Goal: Information Seeking & Learning: Learn about a topic

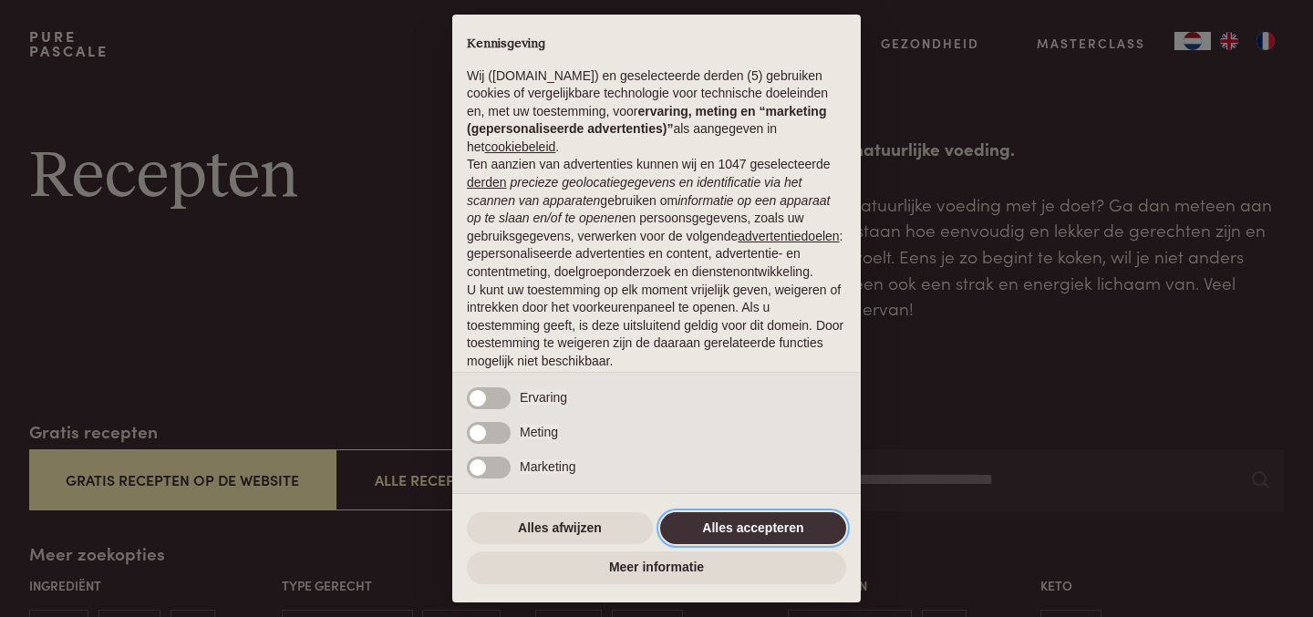
click at [703, 525] on button "Alles accepteren" at bounding box center [753, 528] width 186 height 33
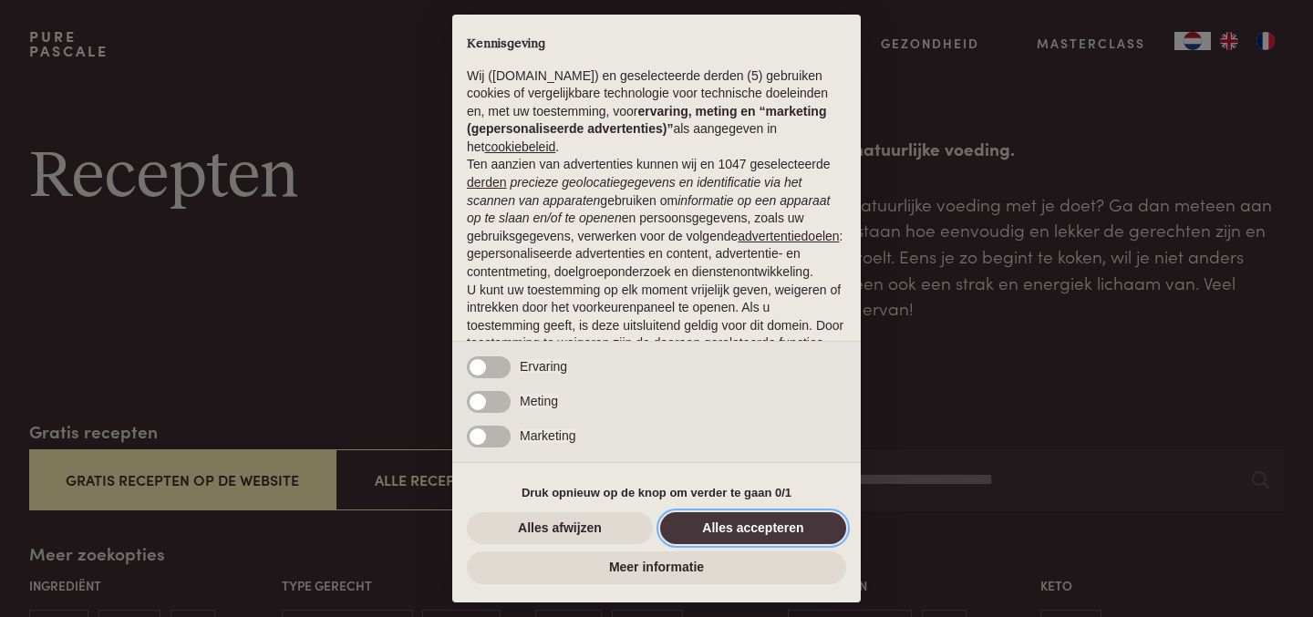
scroll to position [116, 0]
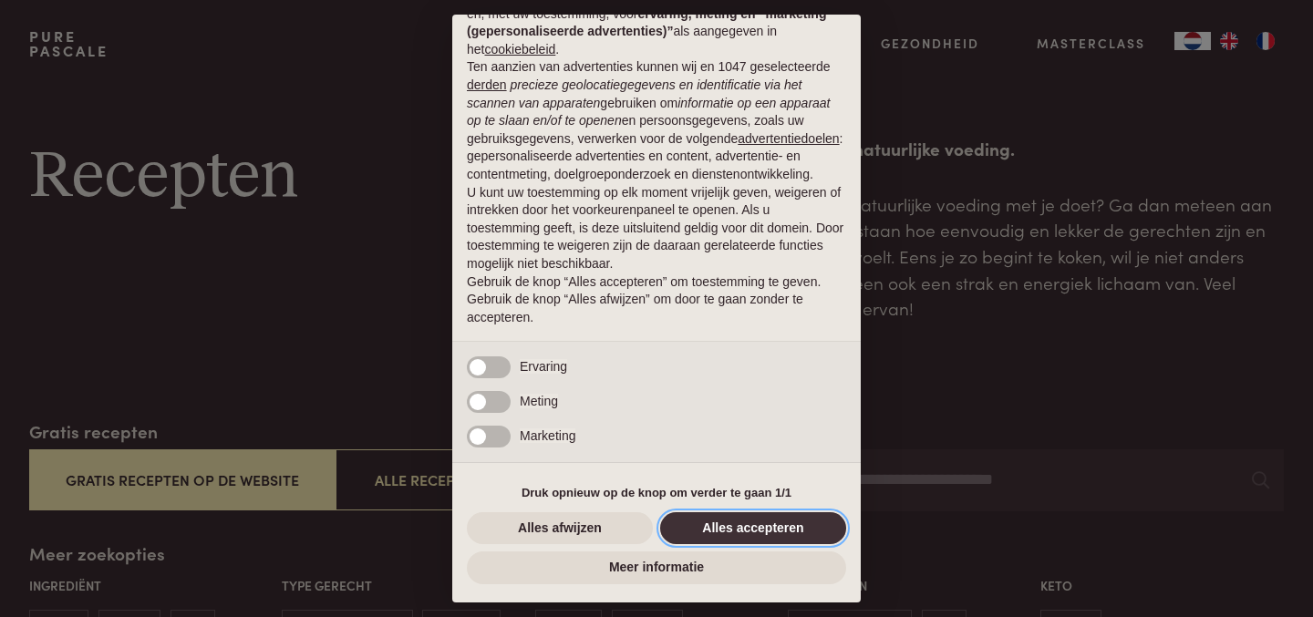
click at [762, 524] on button "Alles accepteren" at bounding box center [753, 528] width 186 height 33
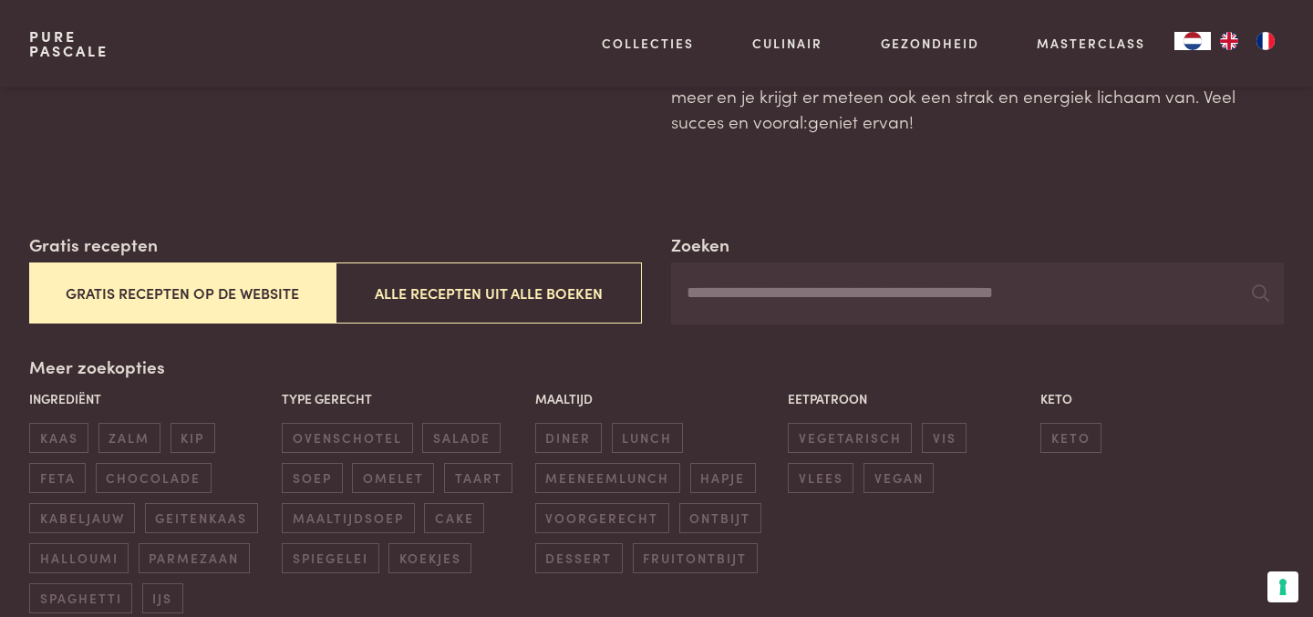
scroll to position [202, 0]
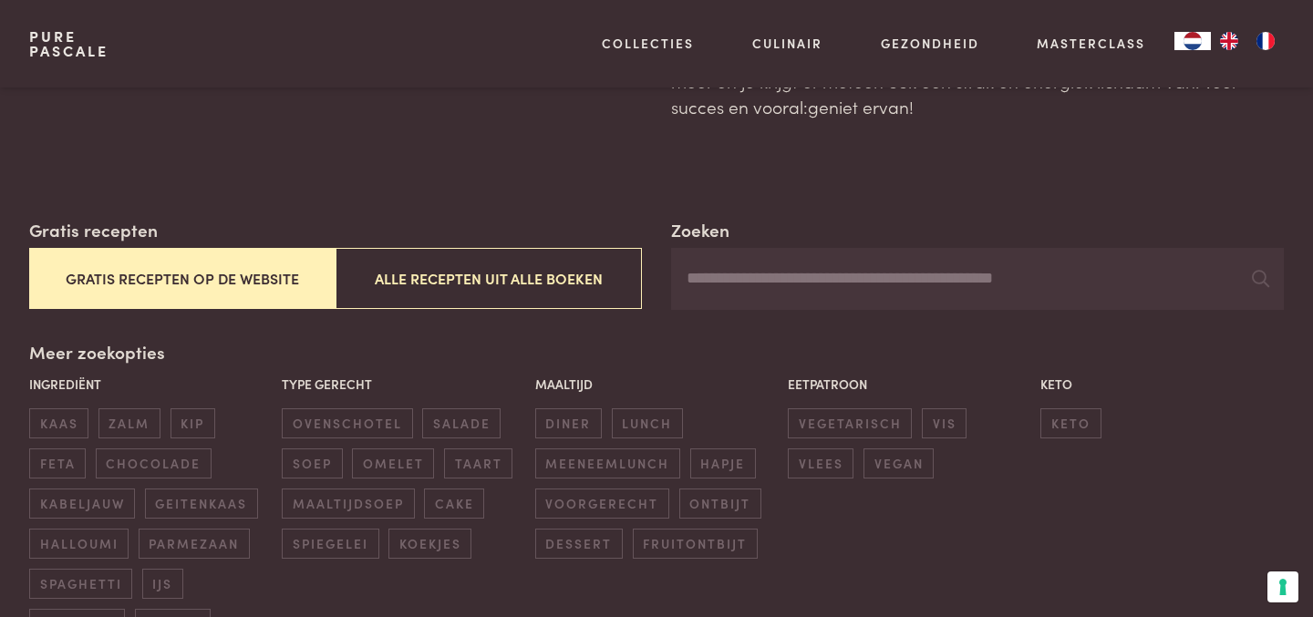
click at [261, 286] on button "Gratis recepten op de website" at bounding box center [182, 278] width 306 height 61
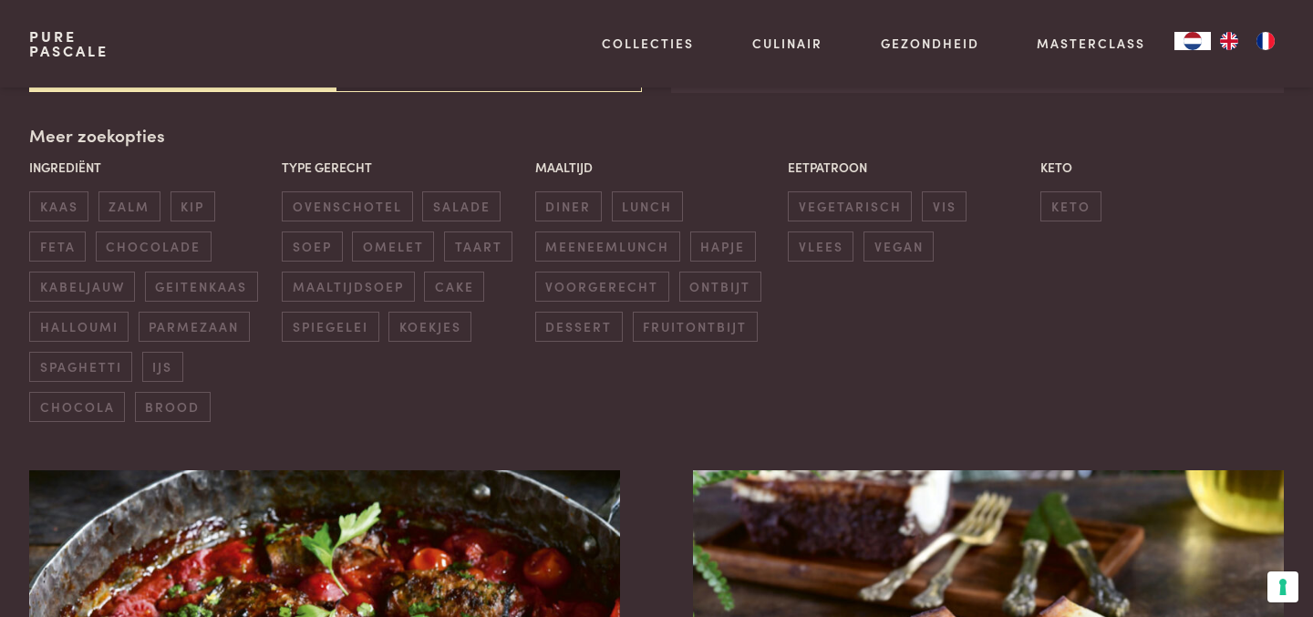
scroll to position [419, 0]
click at [218, 281] on span "geitenkaas" at bounding box center [201, 287] width 113 height 30
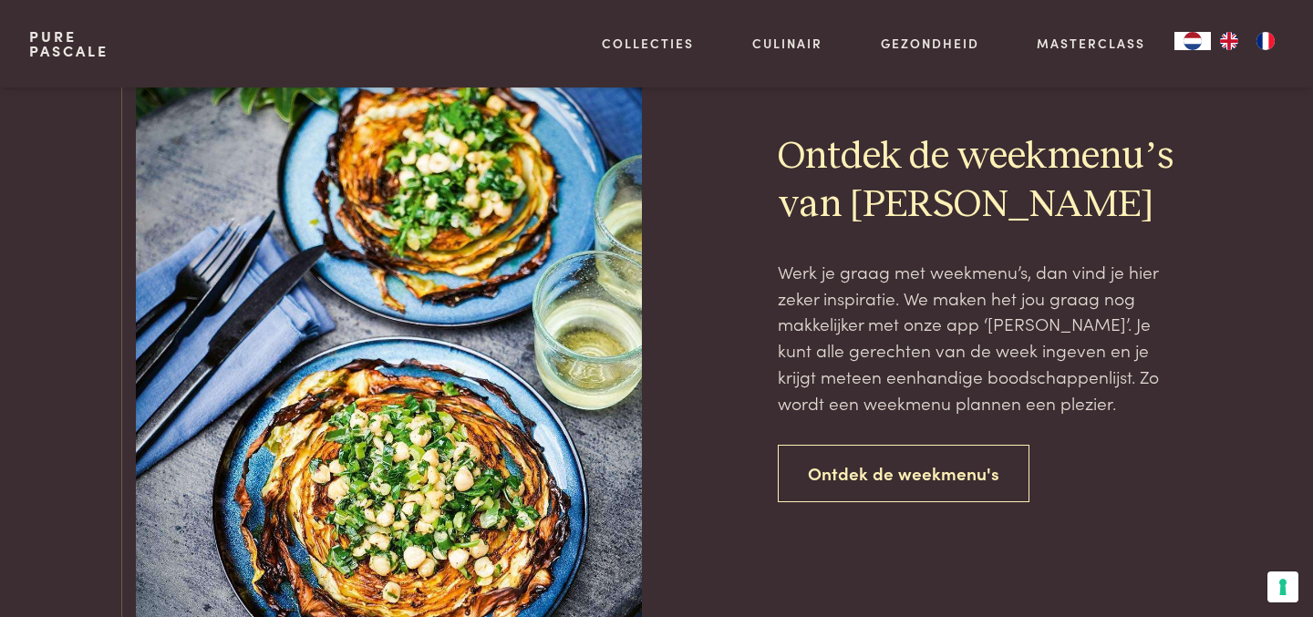
scroll to position [1242, 0]
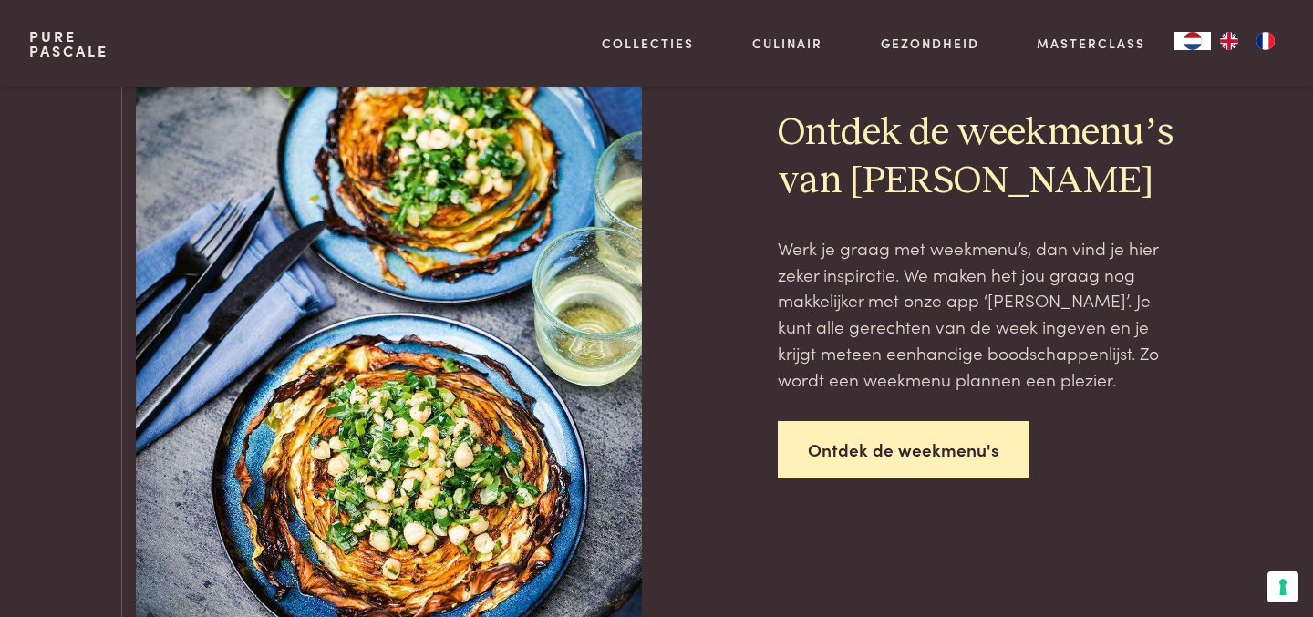
click at [890, 479] on link "Ontdek de weekmenu's" at bounding box center [904, 449] width 252 height 57
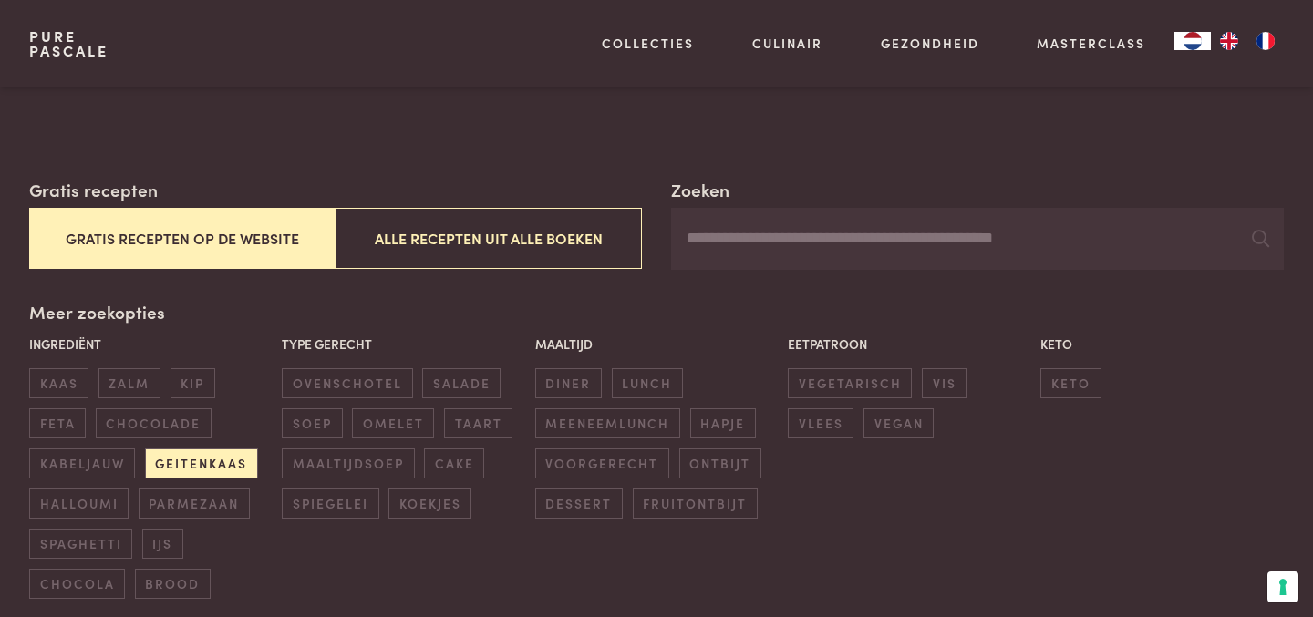
scroll to position [243, 0]
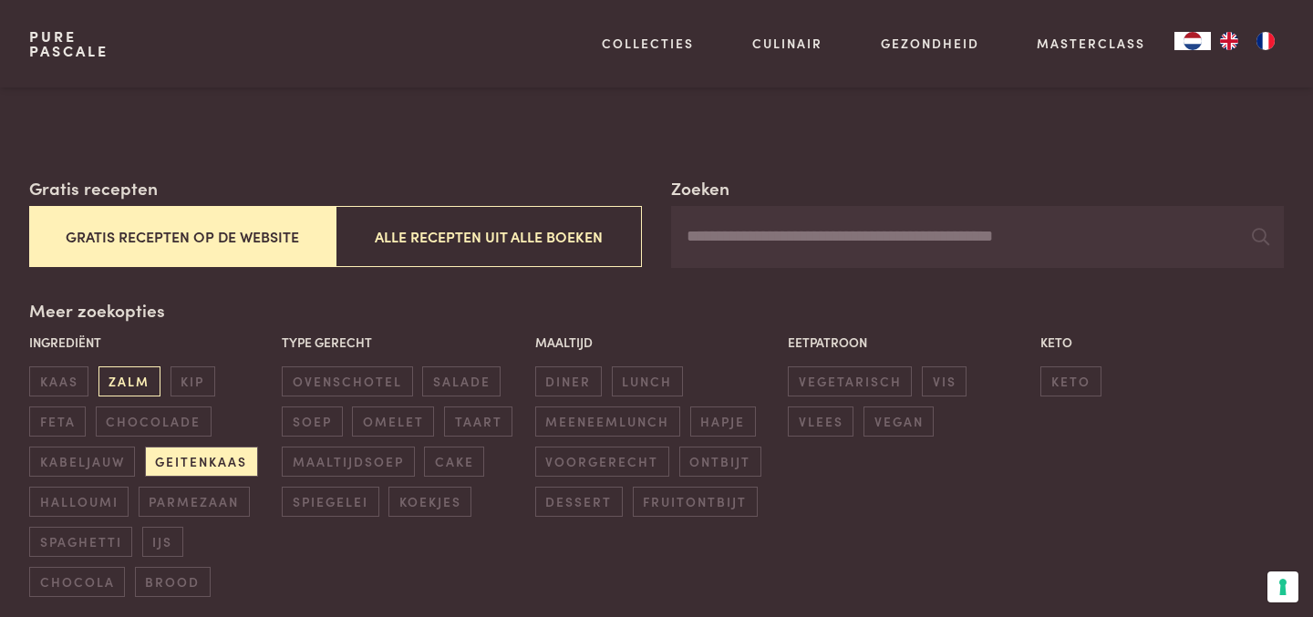
click at [140, 378] on span "zalm" at bounding box center [129, 382] width 62 height 30
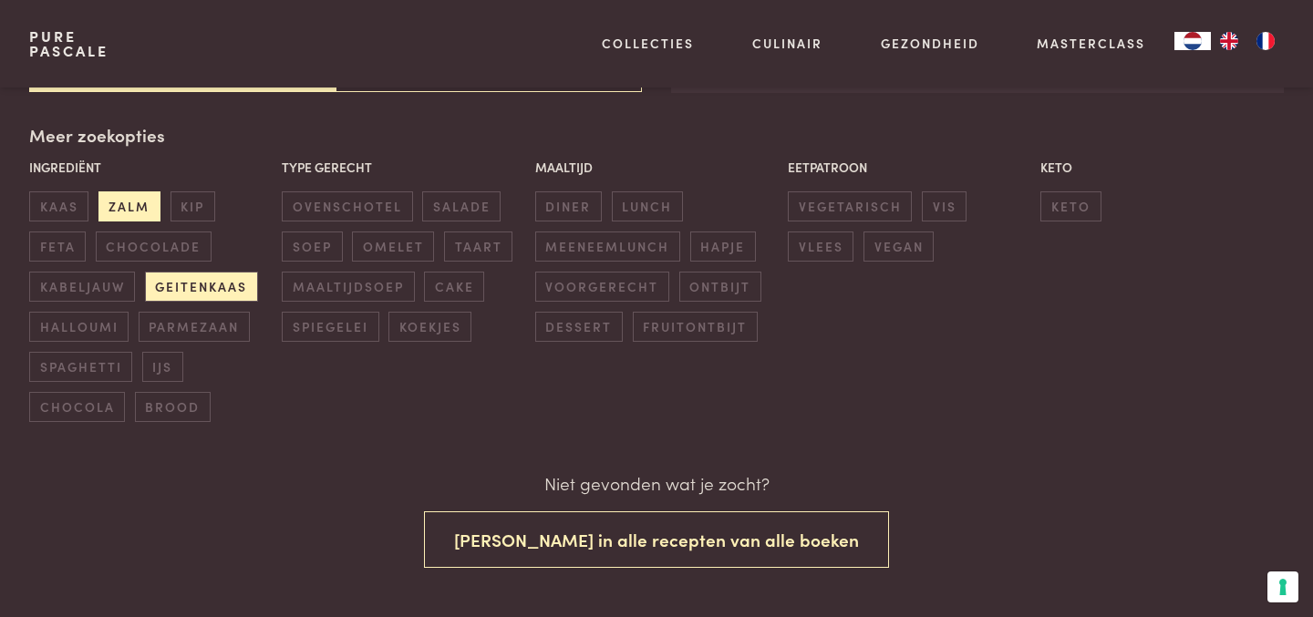
scroll to position [419, 0]
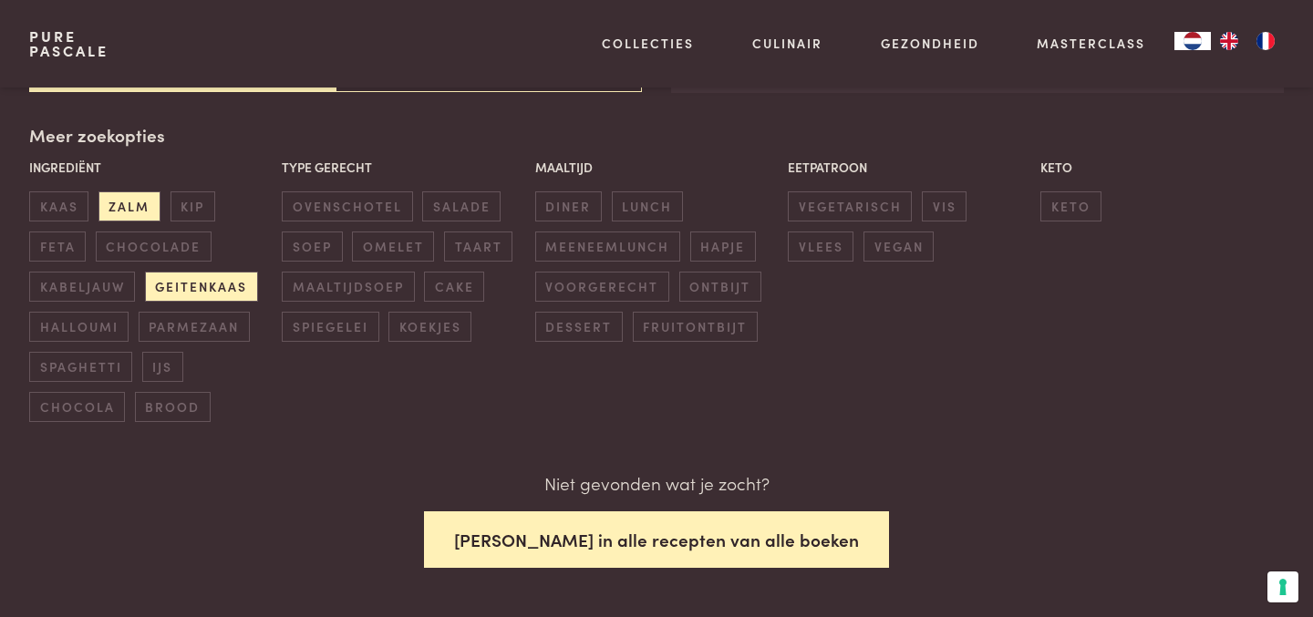
click at [573, 528] on button "Zoek in alle recepten van alle boeken" at bounding box center [656, 540] width 465 height 57
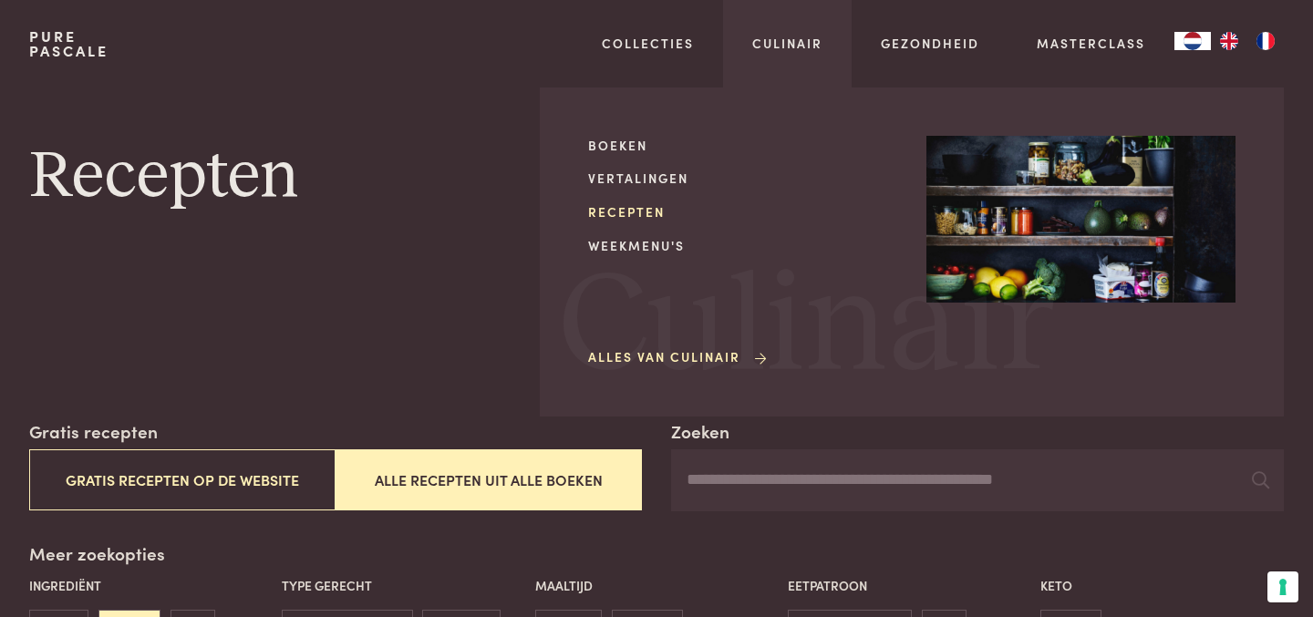
click at [631, 212] on link "Recepten" at bounding box center [742, 211] width 309 height 19
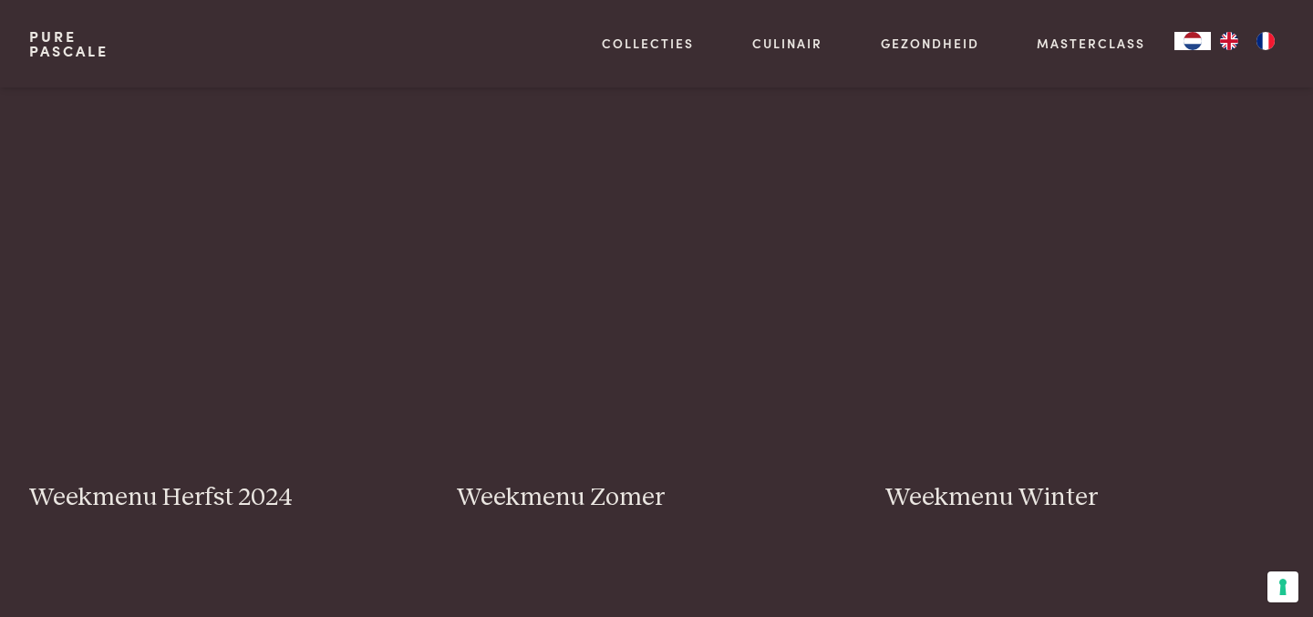
scroll to position [394, 0]
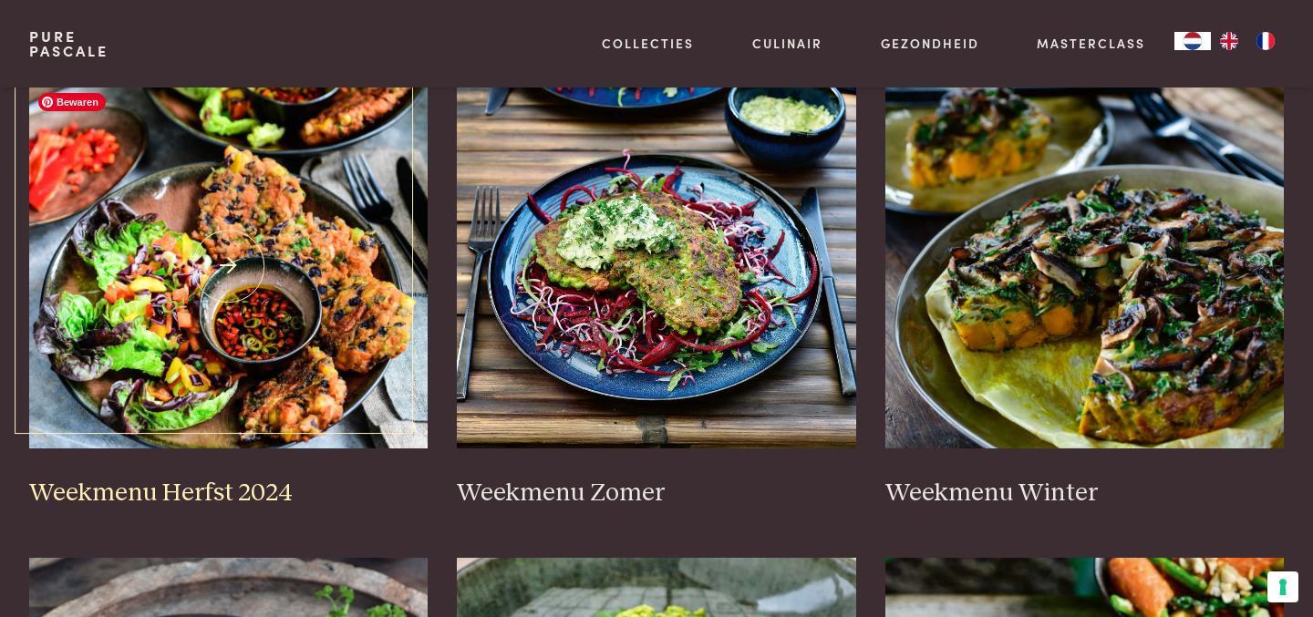
click at [305, 294] on img at bounding box center [228, 266] width 399 height 365
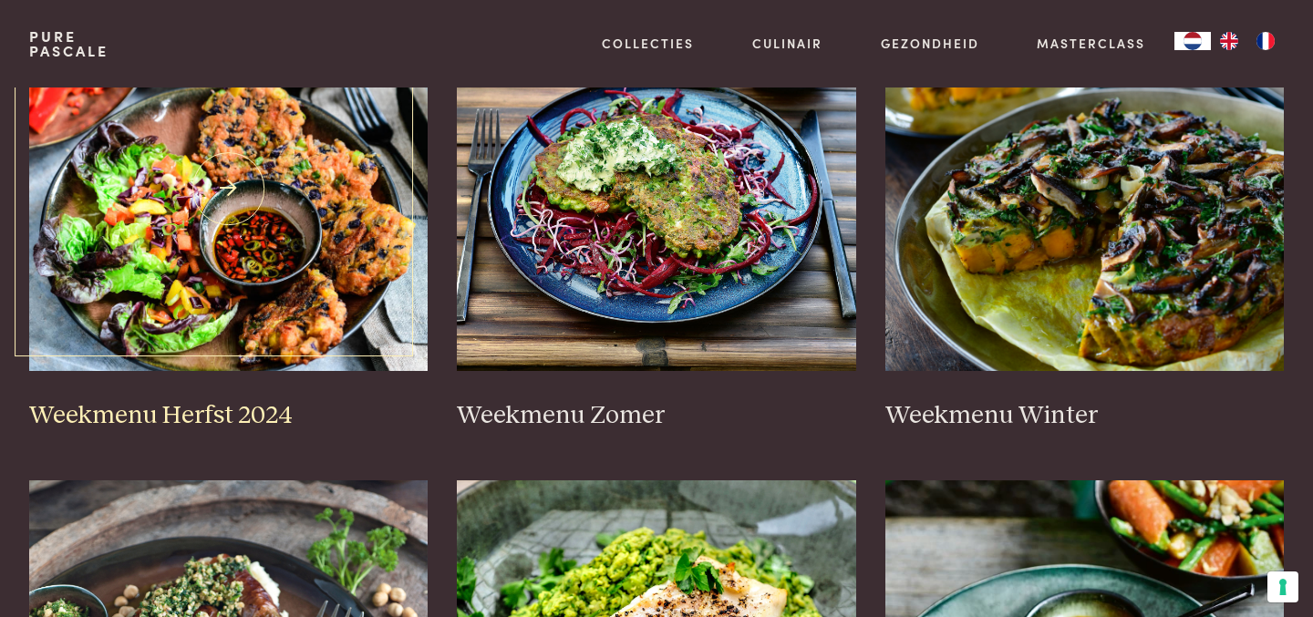
scroll to position [0, 0]
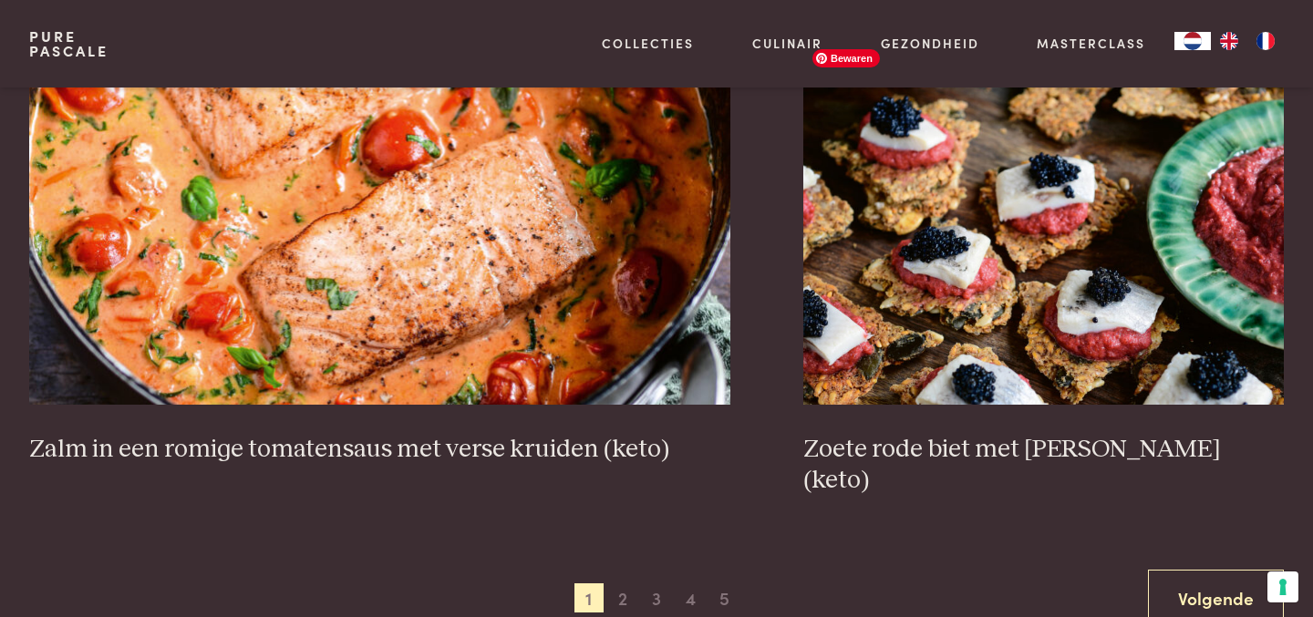
scroll to position [3375, 0]
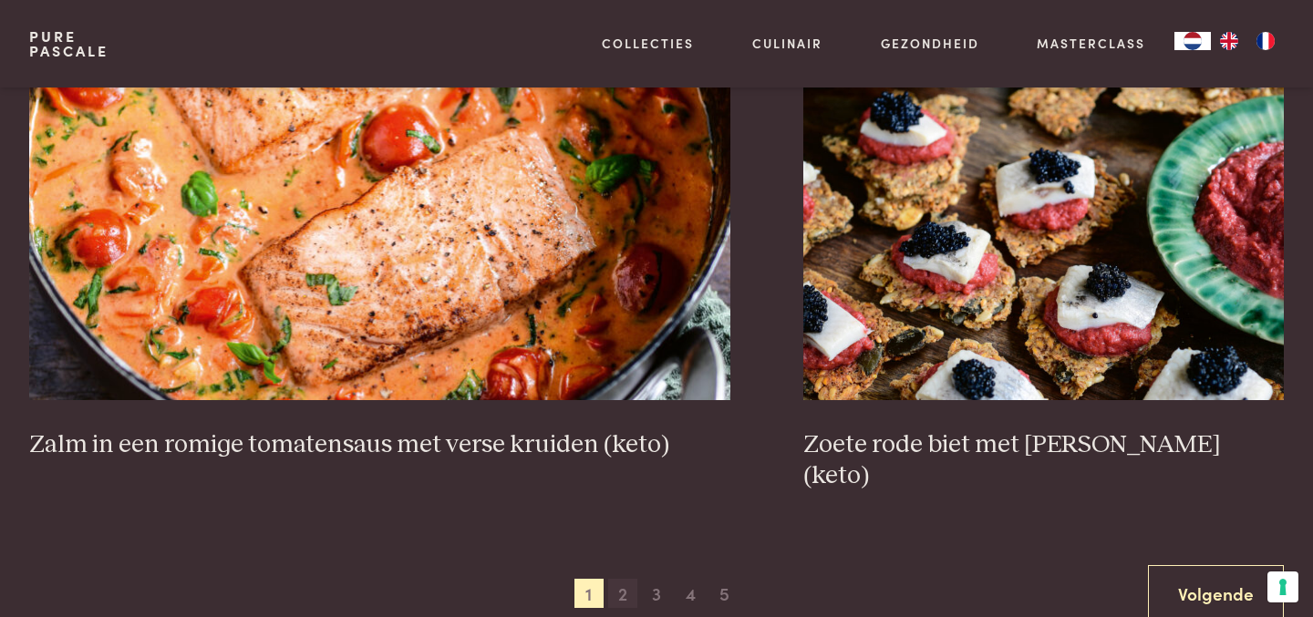
click at [620, 579] on span "2" at bounding box center [622, 593] width 29 height 29
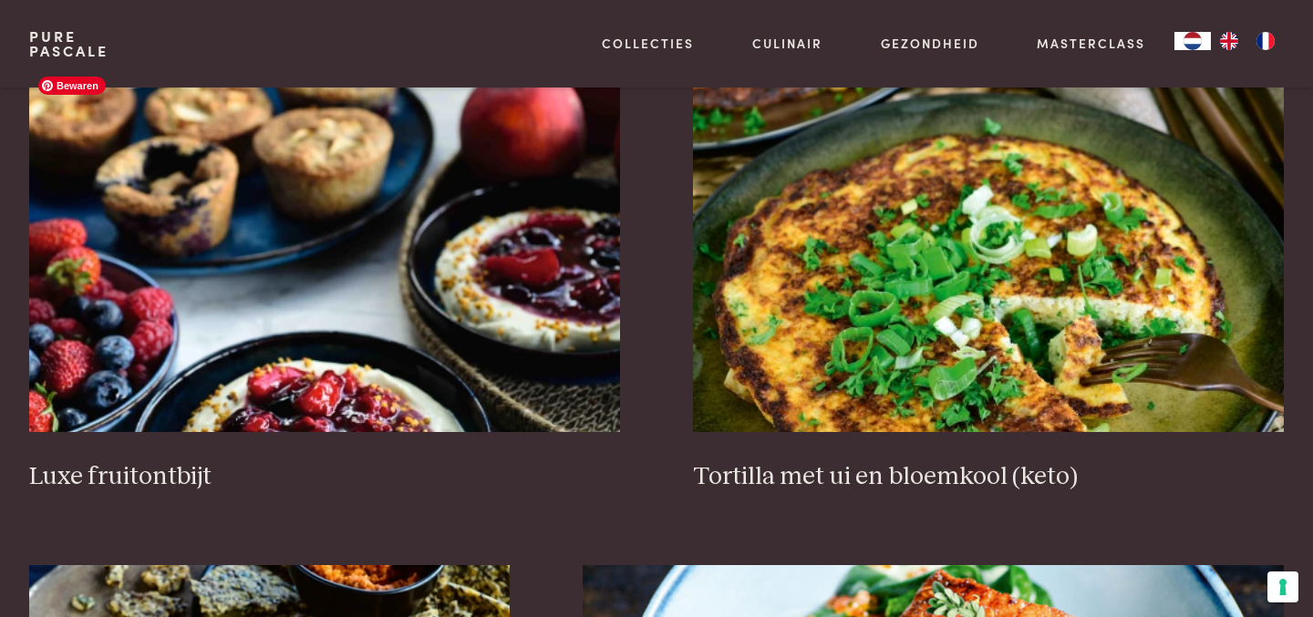
scroll to position [2424, 0]
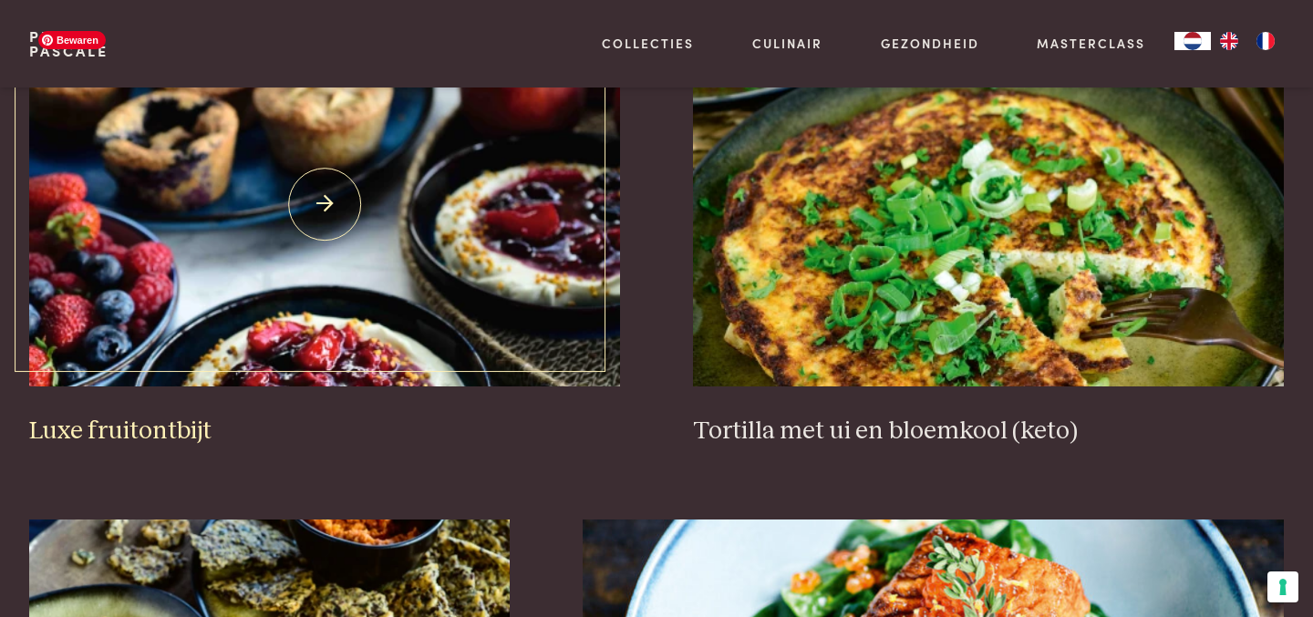
click at [310, 361] on img at bounding box center [324, 204] width 591 height 365
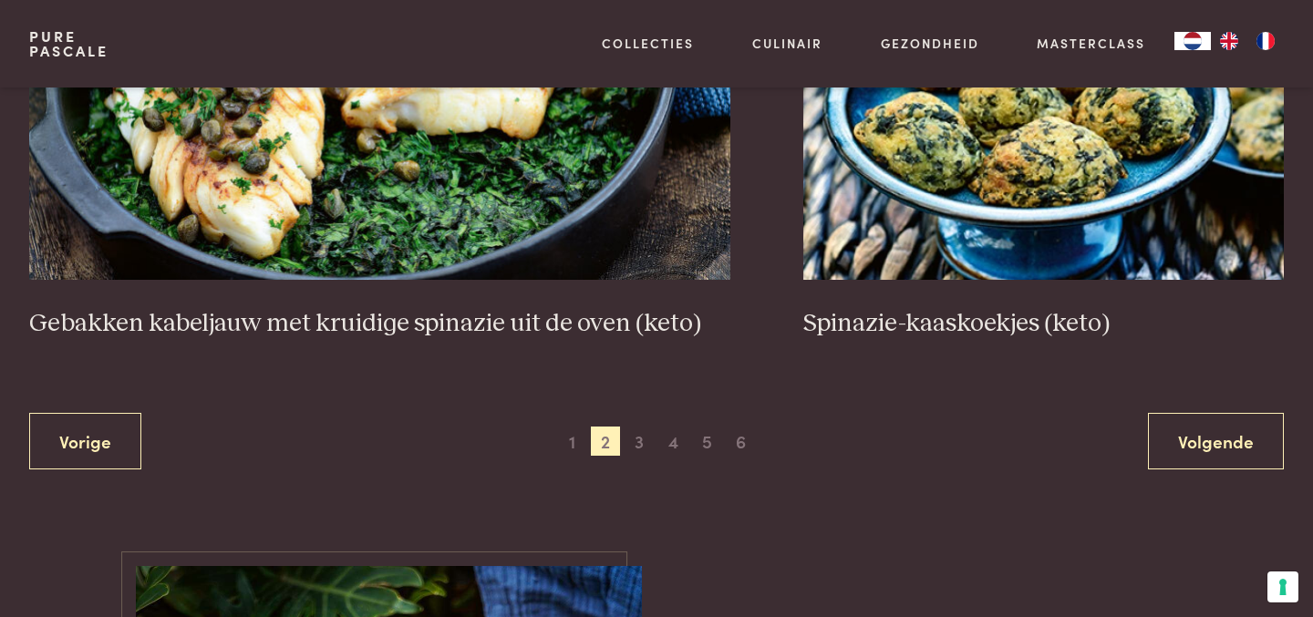
scroll to position [3530, 0]
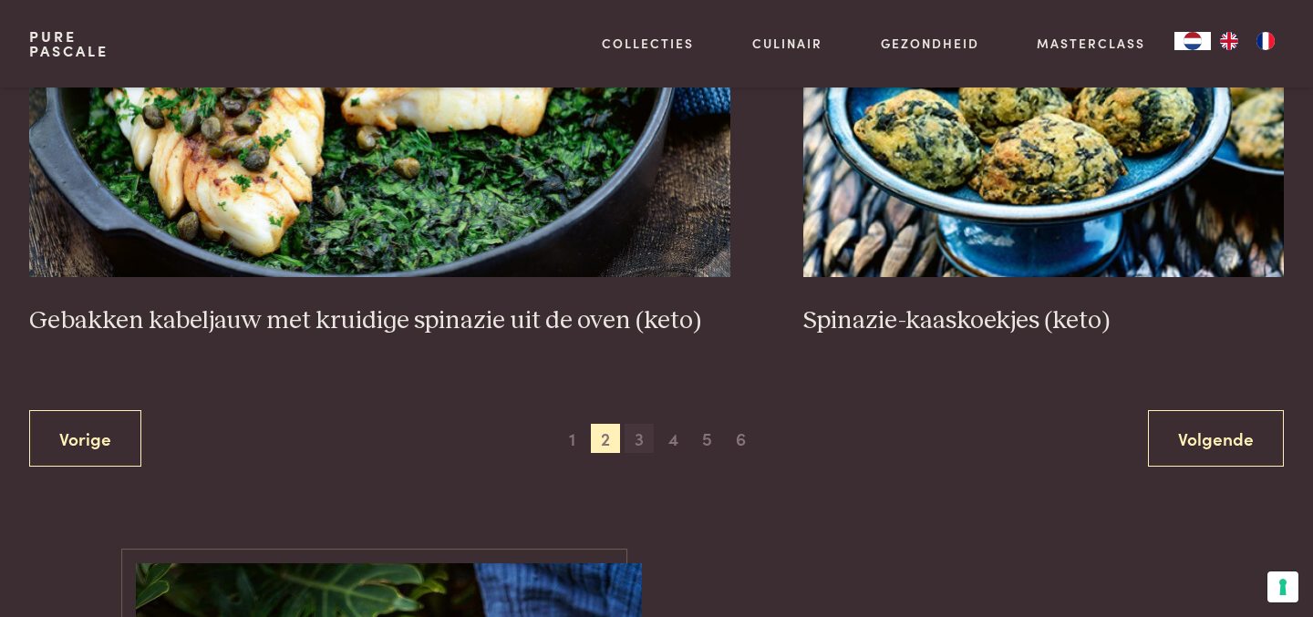
click at [634, 442] on span "3" at bounding box center [639, 438] width 29 height 29
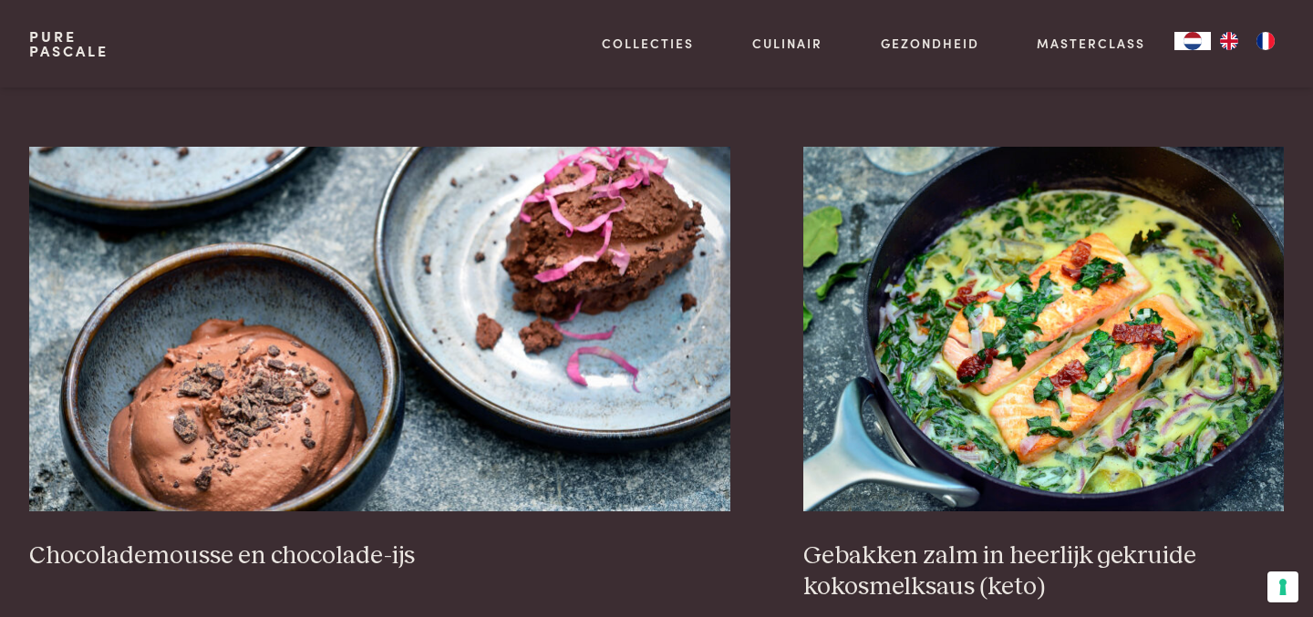
scroll to position [1917, 0]
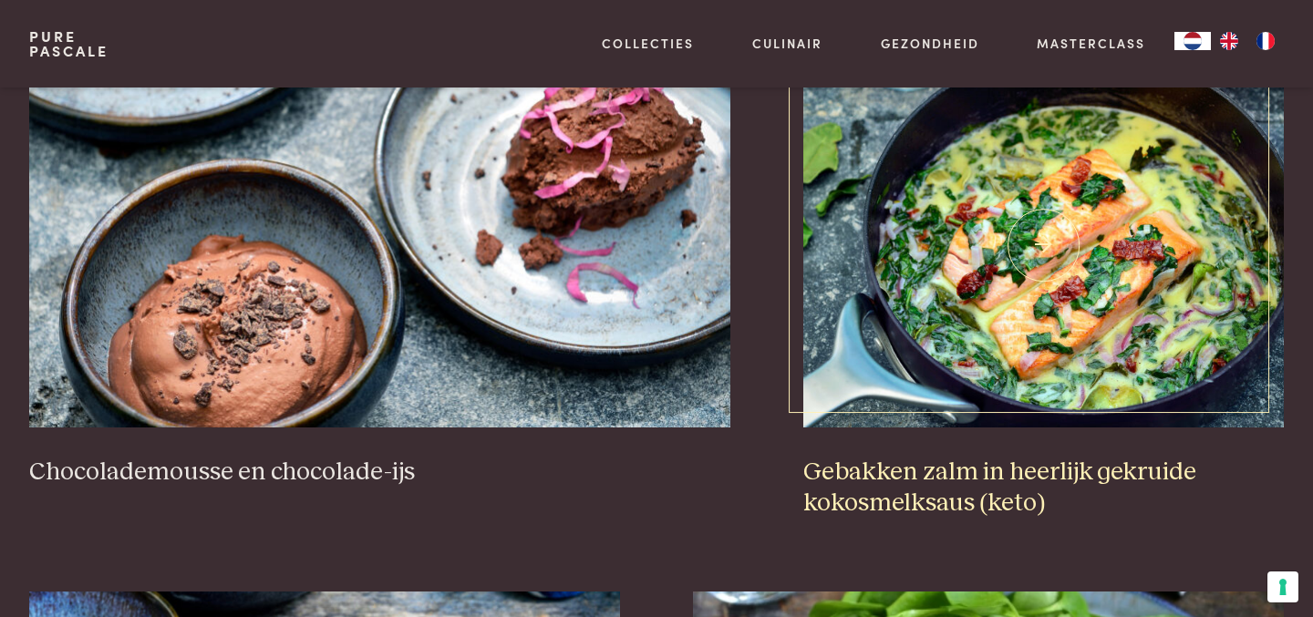
click at [990, 457] on h3 "Gebakken zalm in heerlijk gekruide kokosmelksaus (keto)" at bounding box center [1043, 488] width 481 height 63
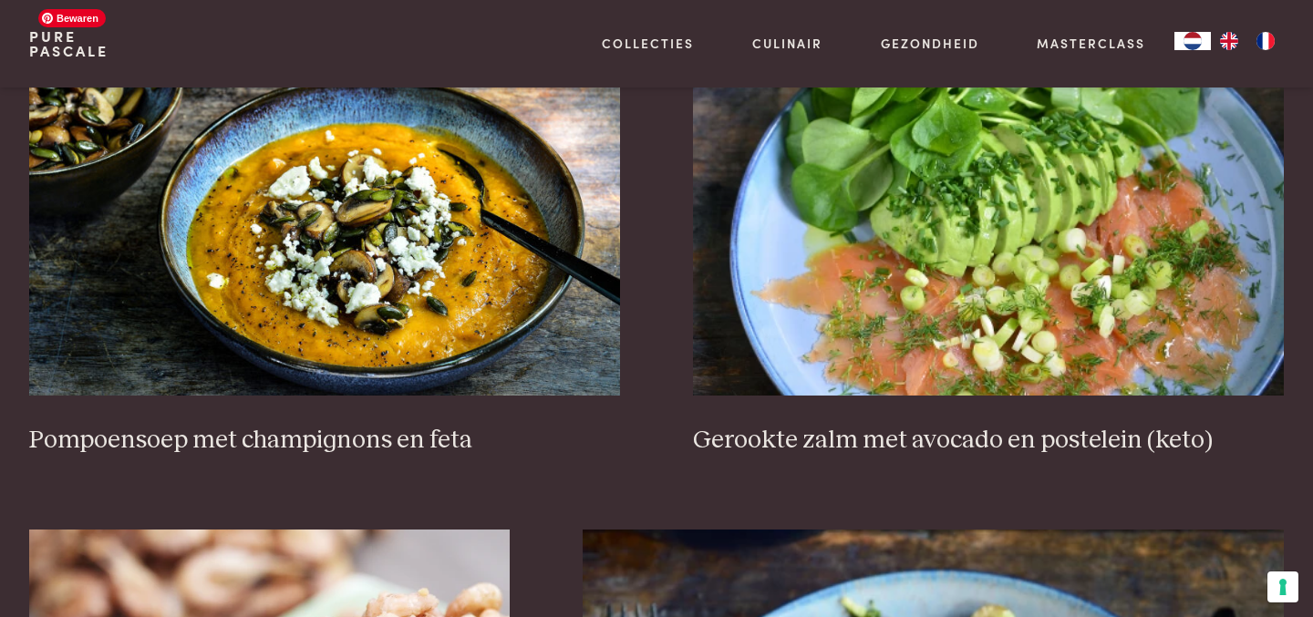
scroll to position [2482, 0]
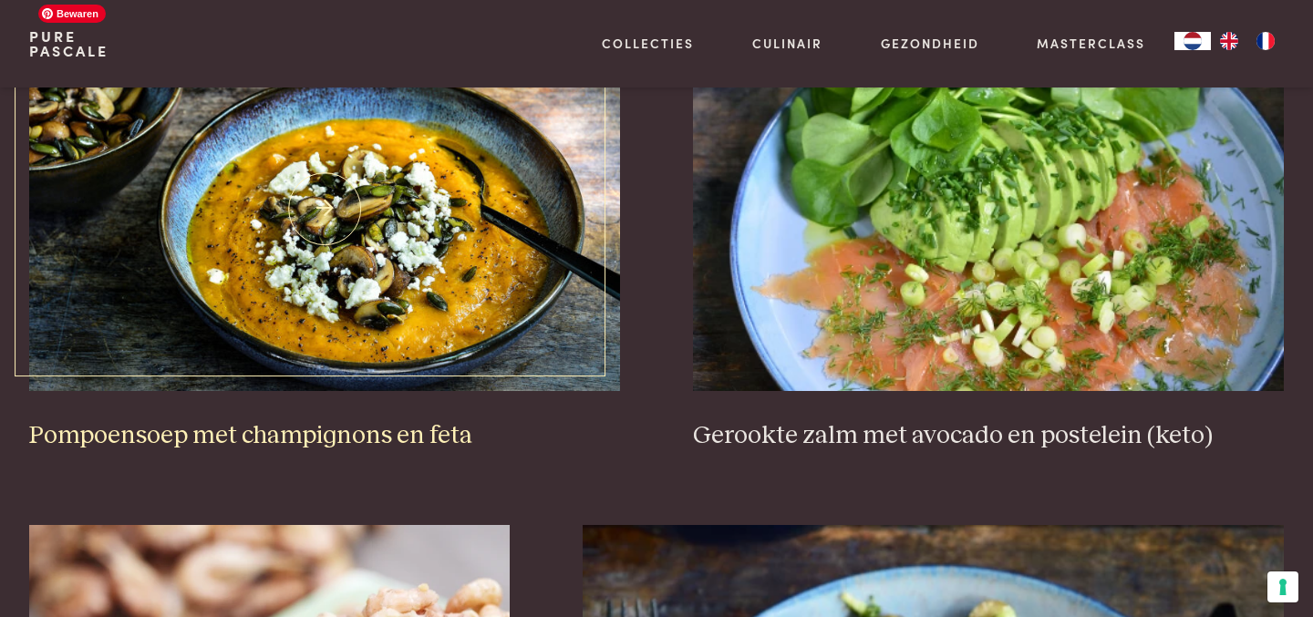
click at [439, 239] on img at bounding box center [324, 208] width 591 height 365
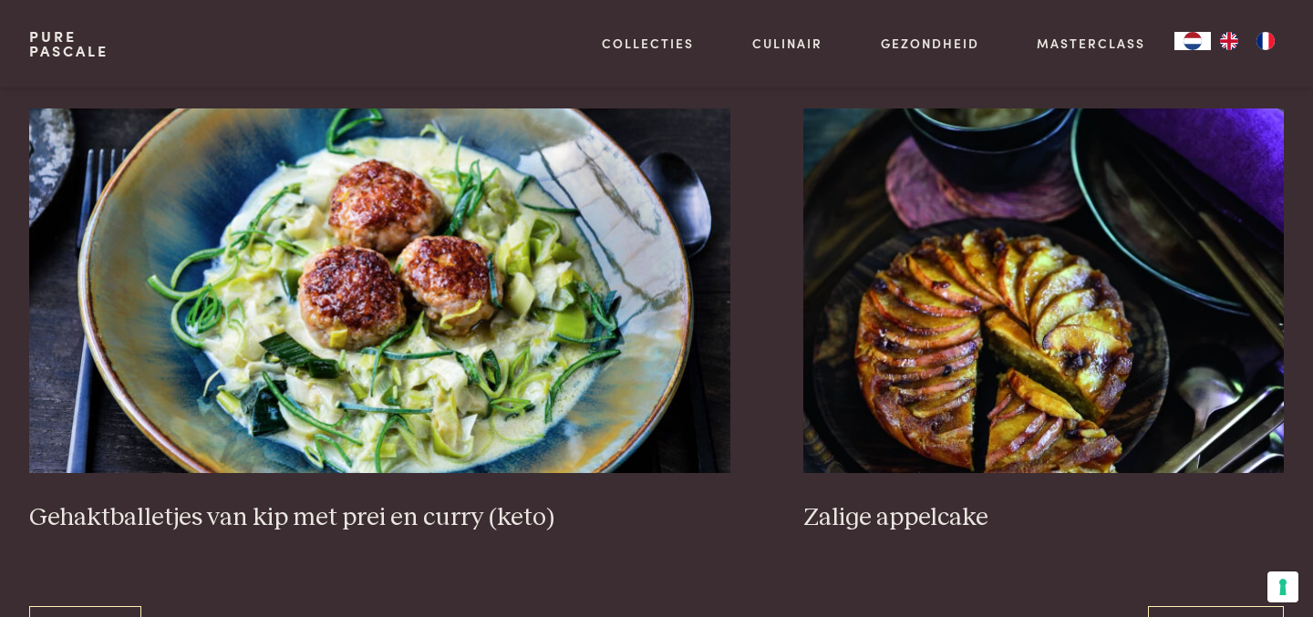
scroll to position [3401, 0]
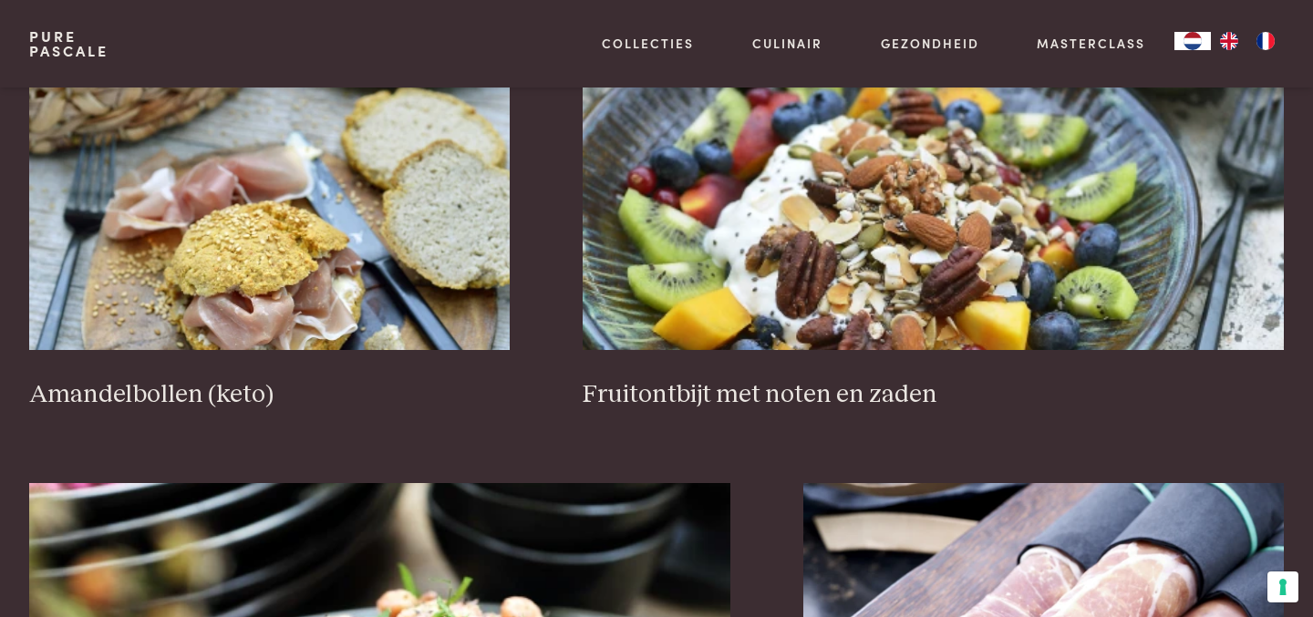
scroll to position [2923, 0]
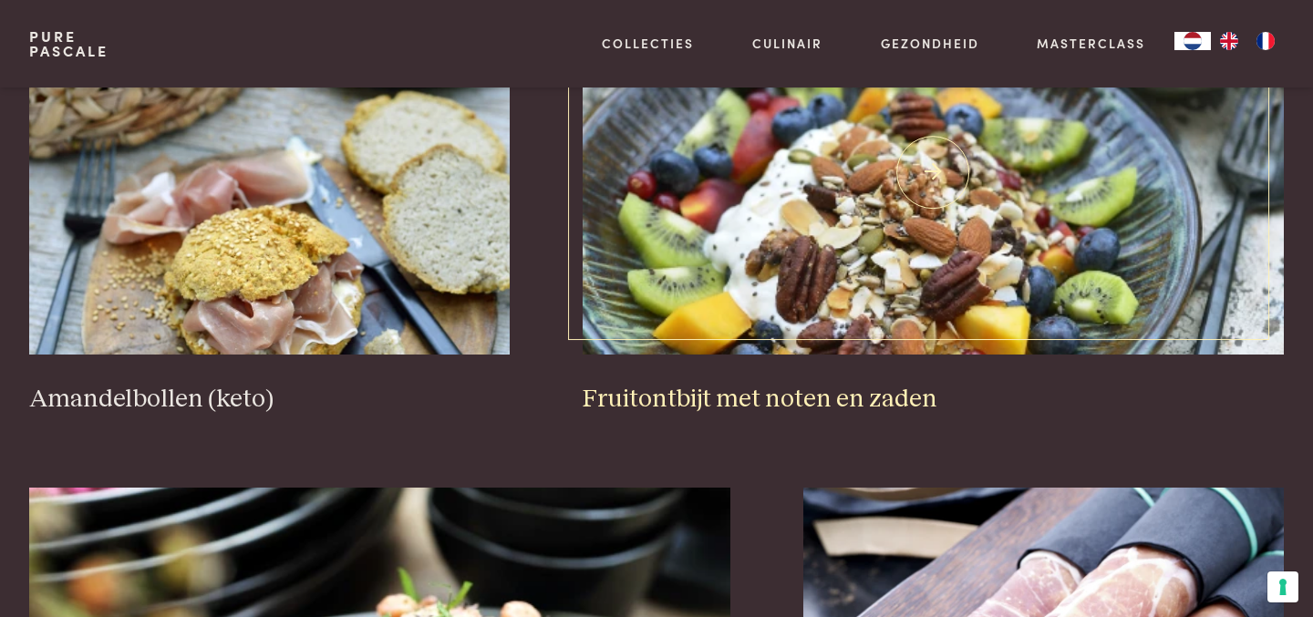
click at [706, 403] on h3 "Fruitontbijt met noten en zaden" at bounding box center [934, 400] width 702 height 32
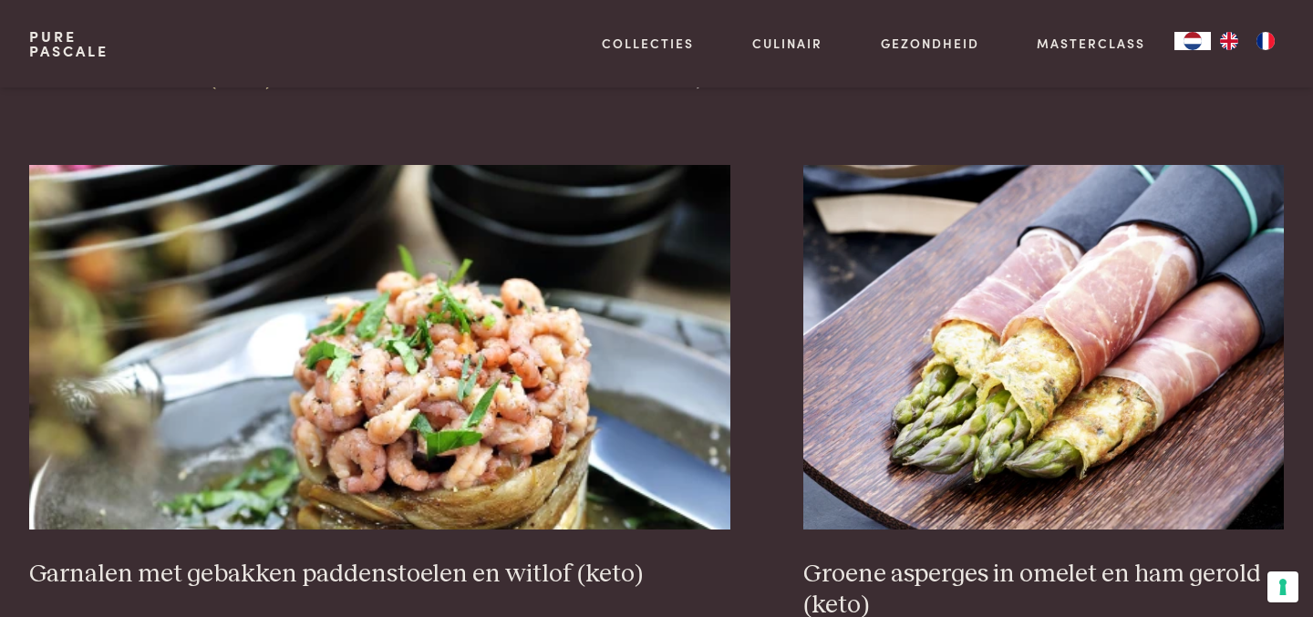
scroll to position [3528, 0]
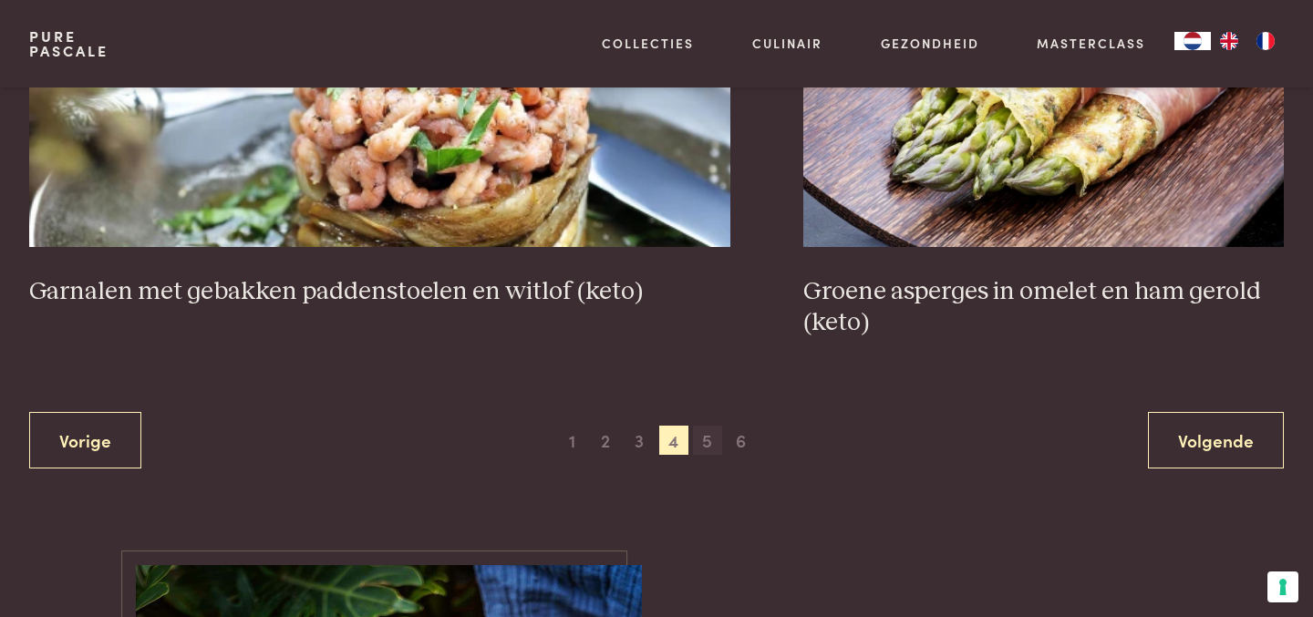
click at [714, 445] on span "5" at bounding box center [707, 440] width 29 height 29
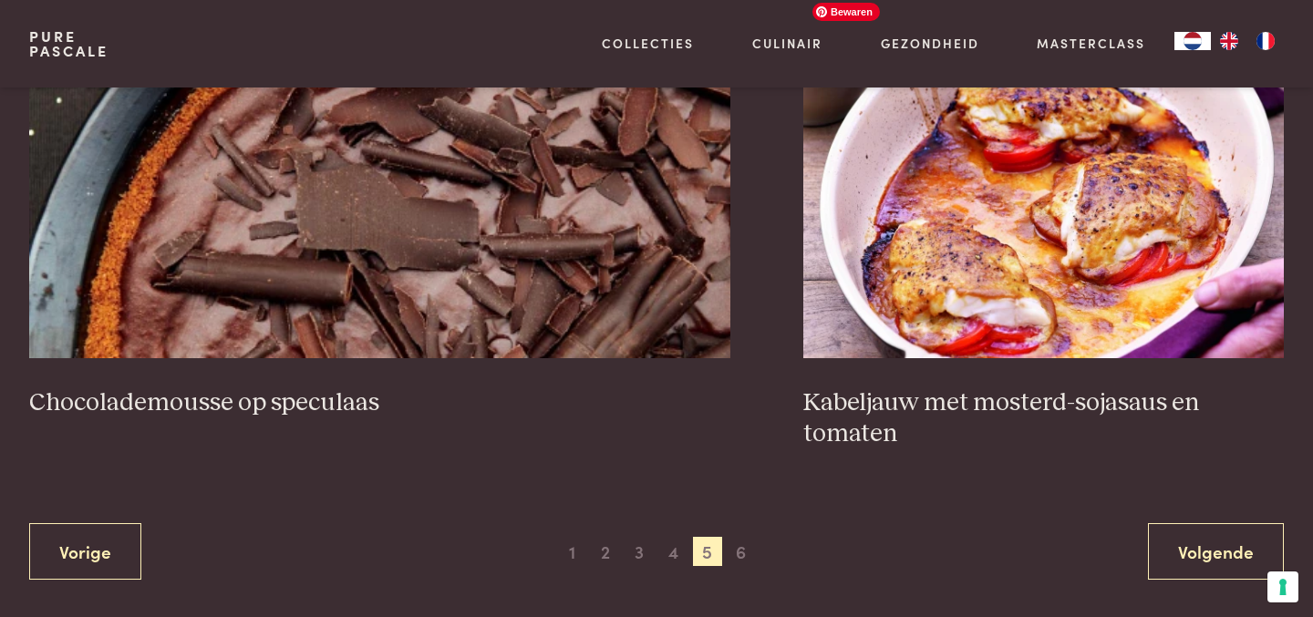
scroll to position [3418, 0]
click at [748, 561] on span "6" at bounding box center [741, 550] width 29 height 29
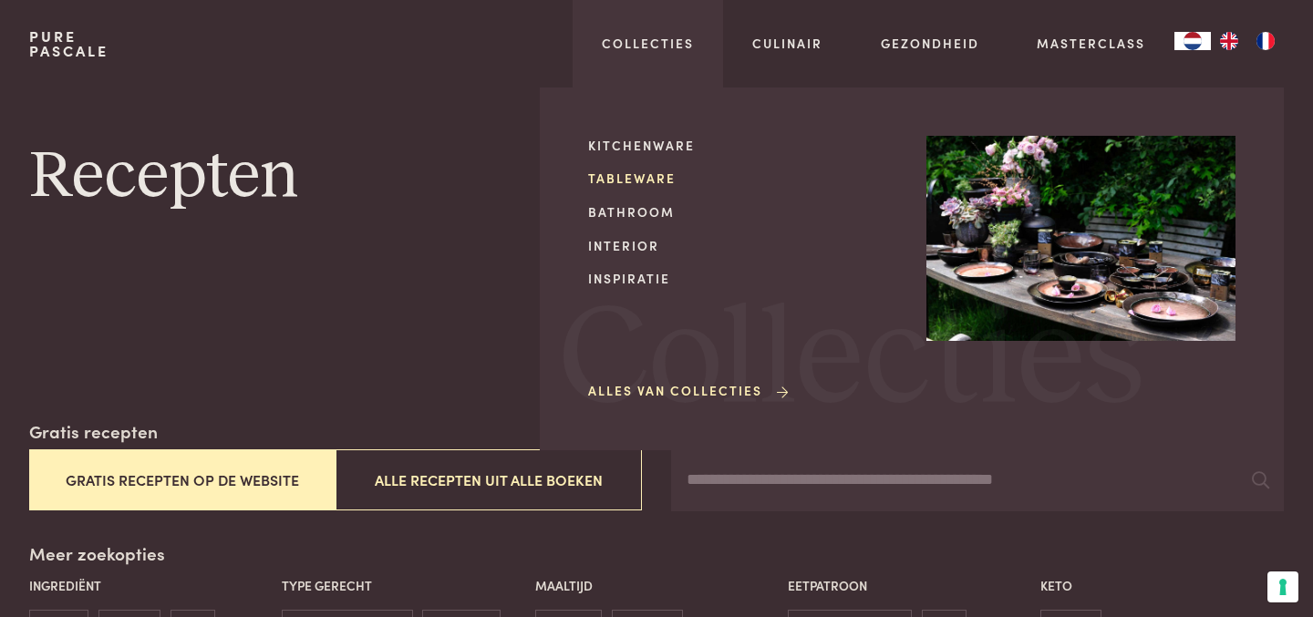
click at [621, 181] on link "Tableware" at bounding box center [742, 178] width 309 height 19
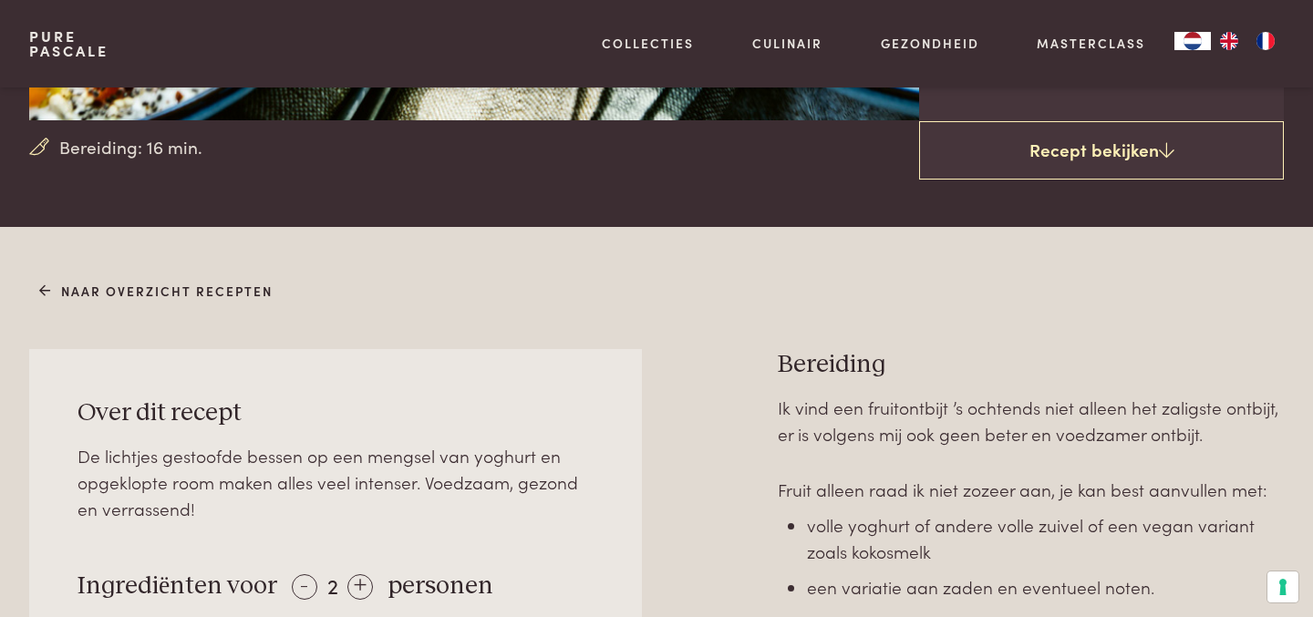
scroll to position [516, 0]
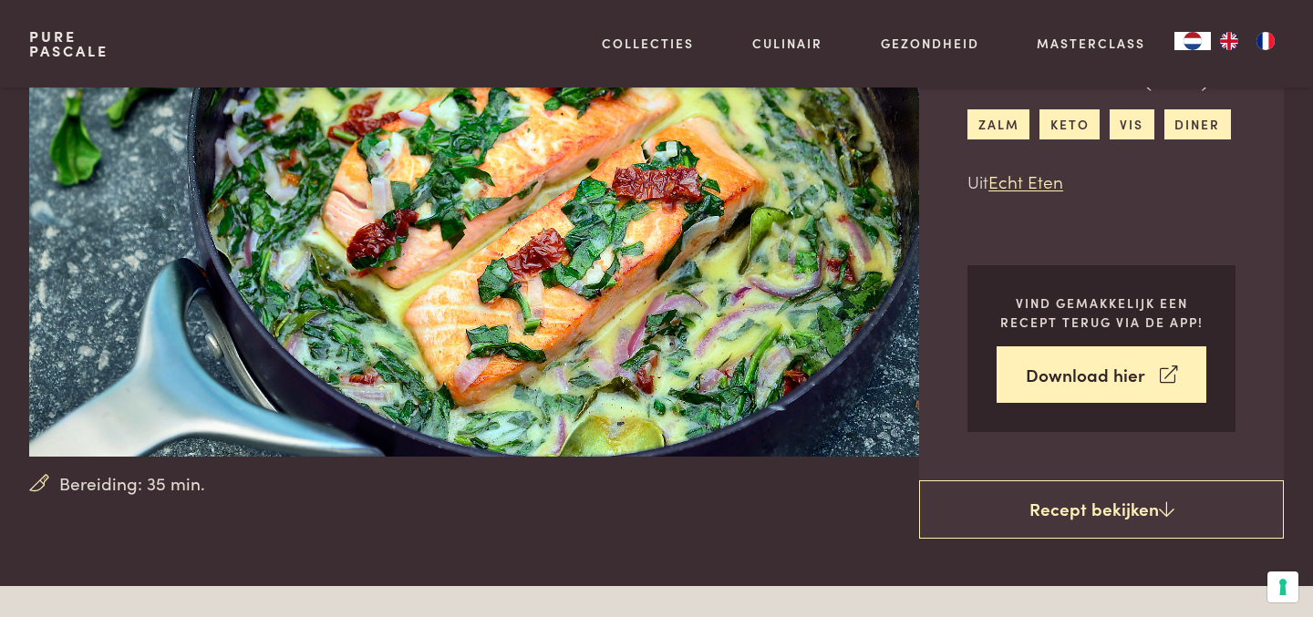
scroll to position [160, 0]
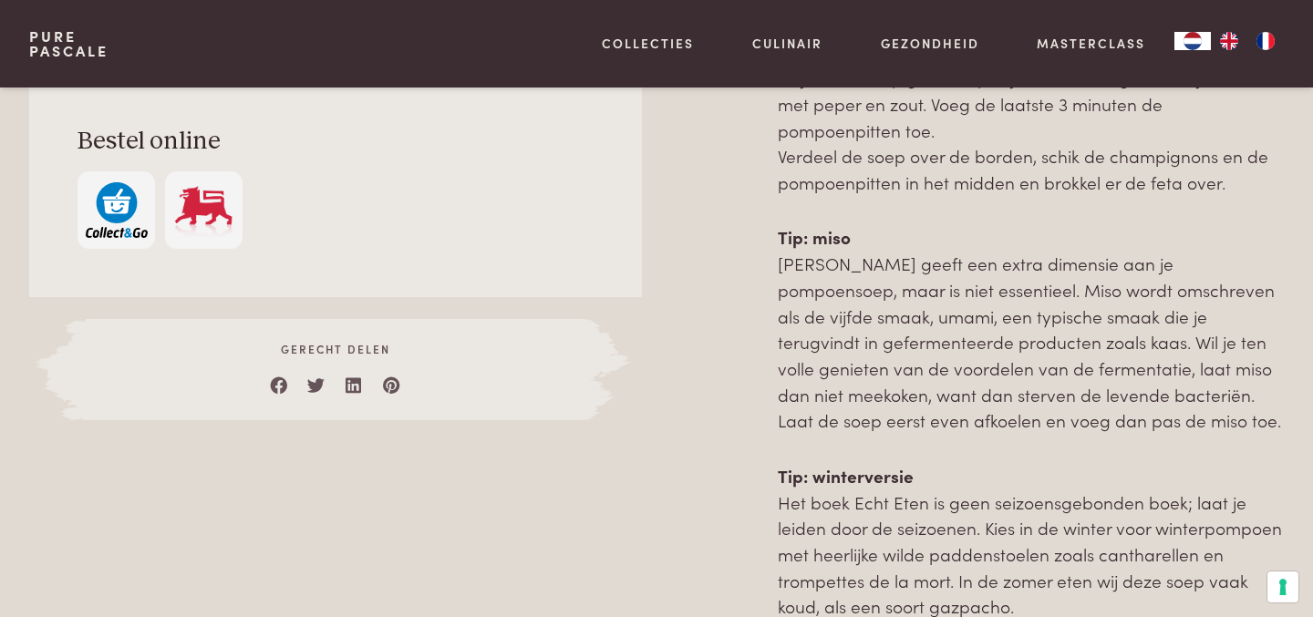
scroll to position [1365, 0]
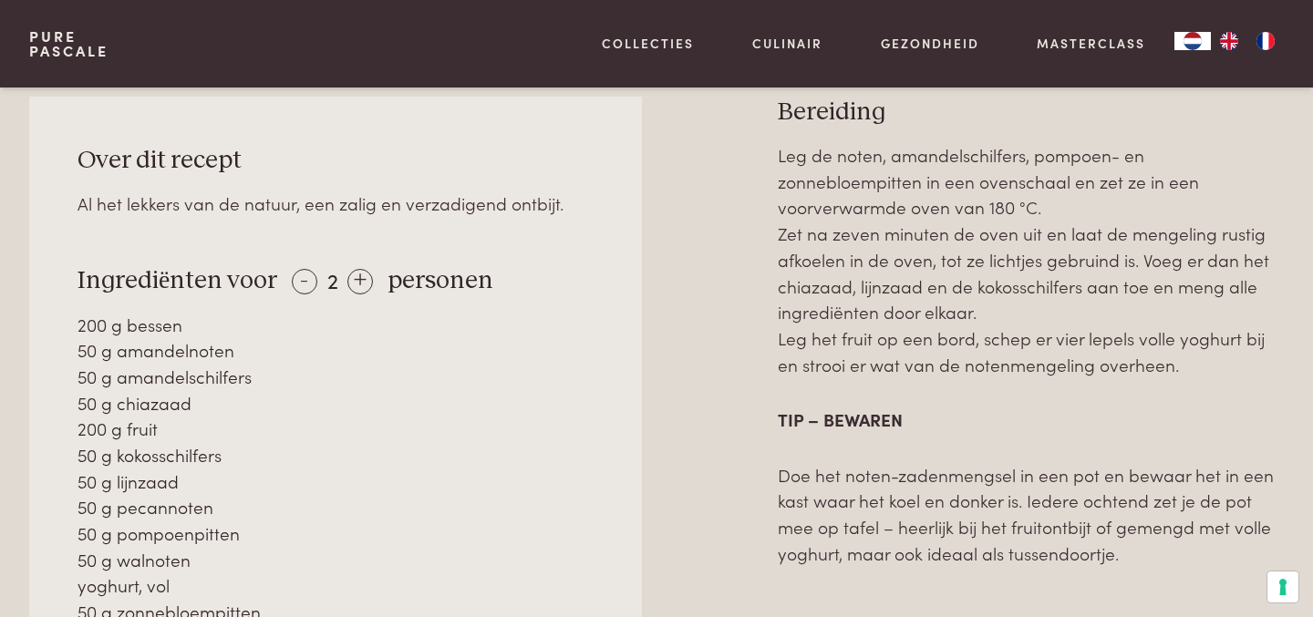
scroll to position [781, 0]
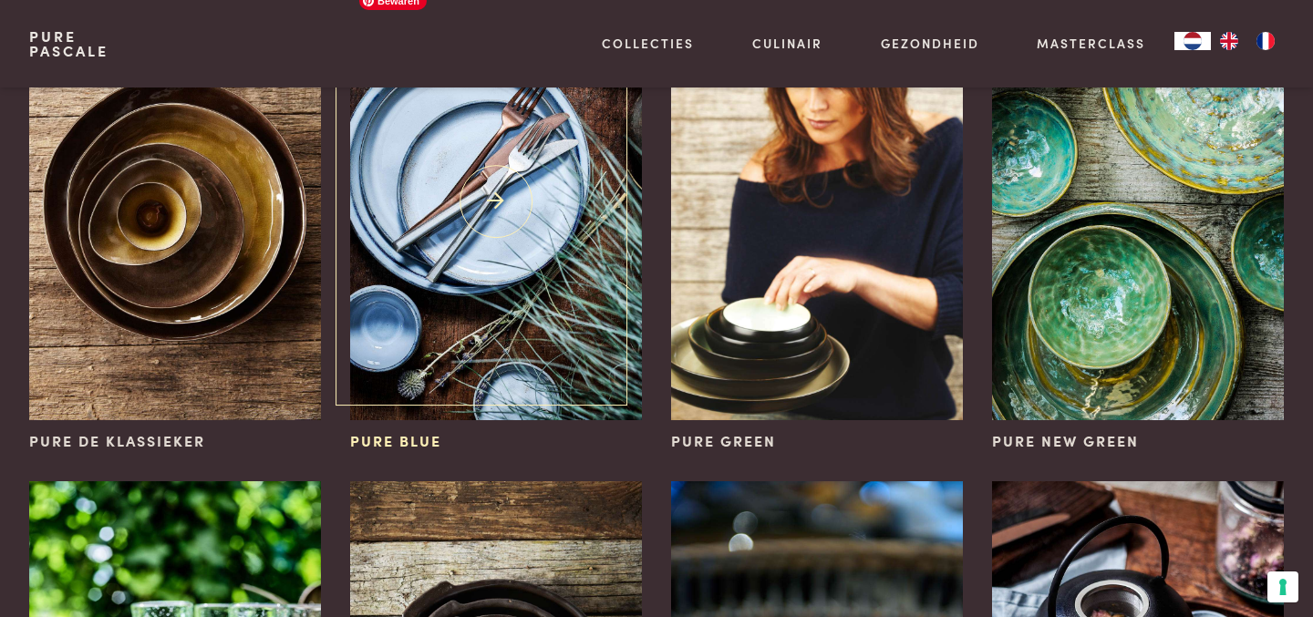
scroll to position [263, 0]
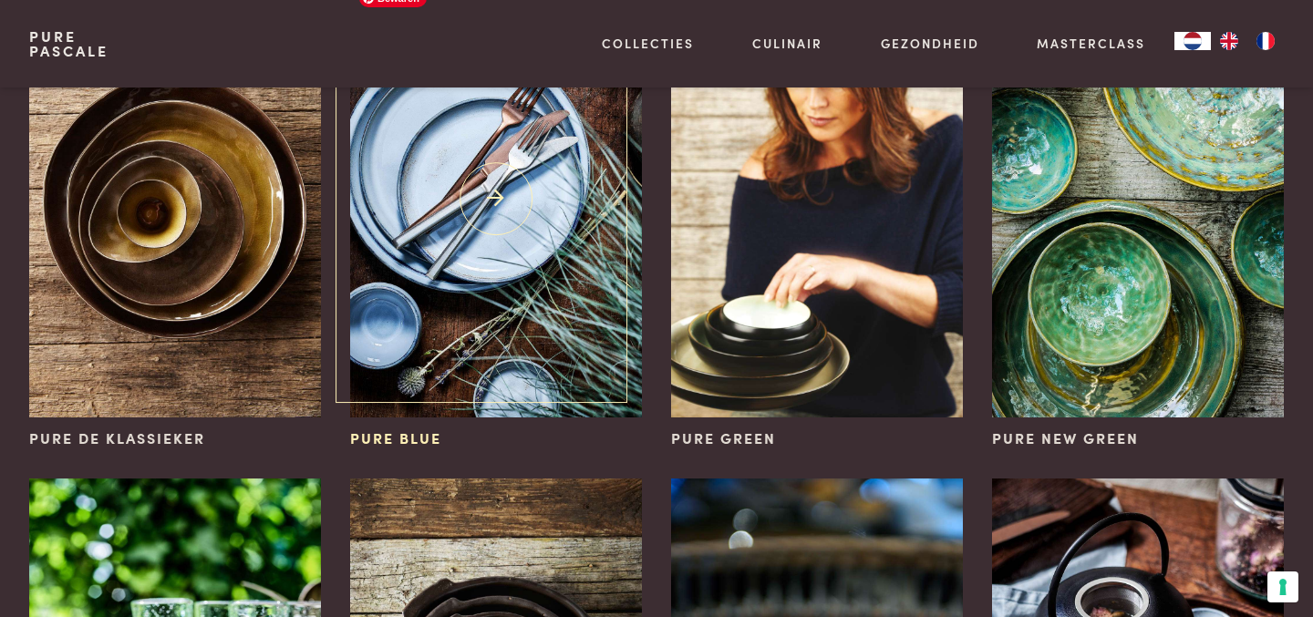
click at [504, 262] on img at bounding box center [496, 199] width 292 height 438
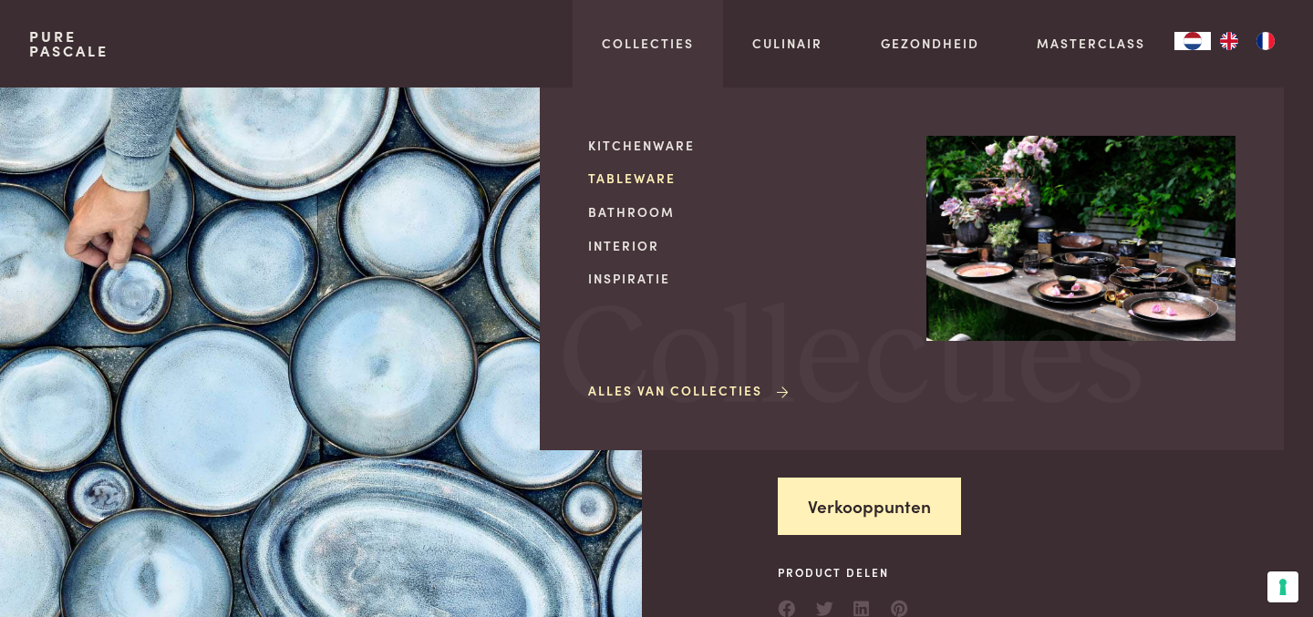
click at [638, 173] on link "Tableware" at bounding box center [742, 178] width 309 height 19
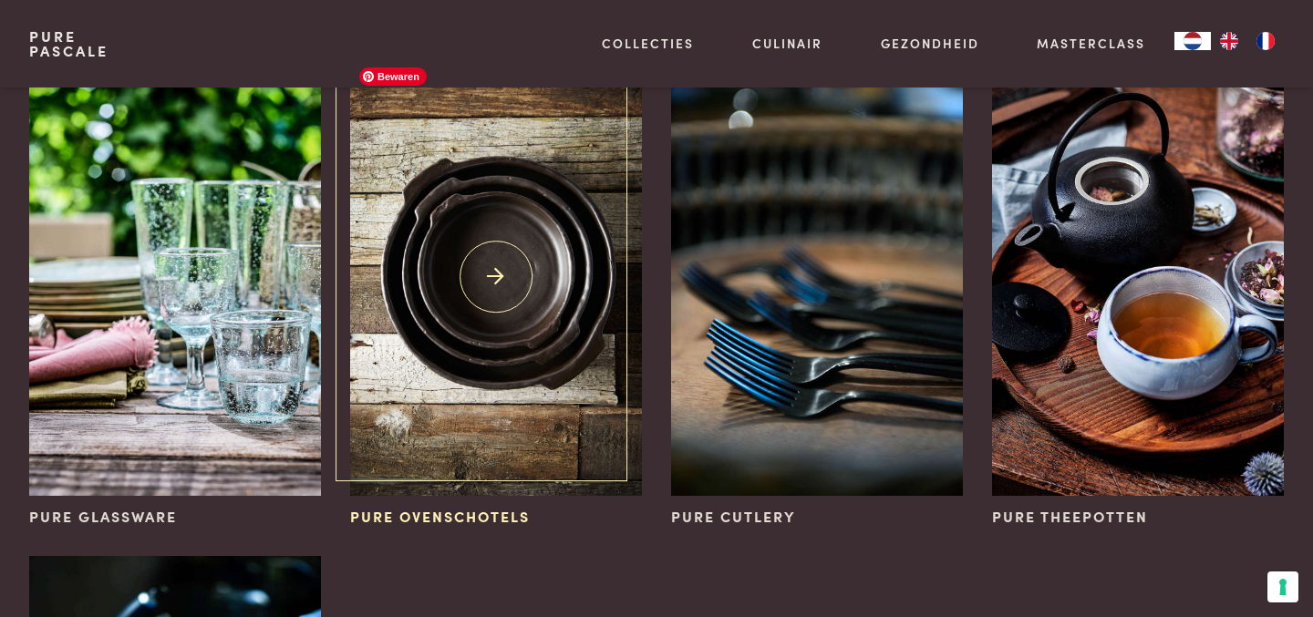
scroll to position [685, 0]
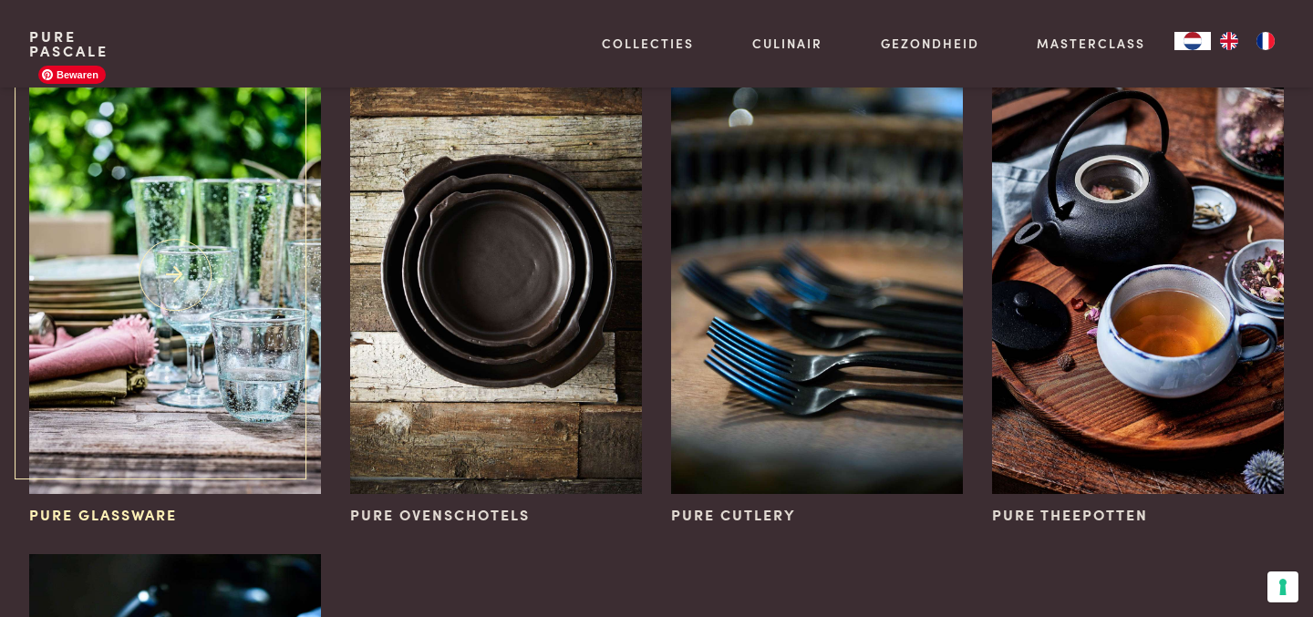
click at [211, 369] on img at bounding box center [175, 276] width 292 height 438
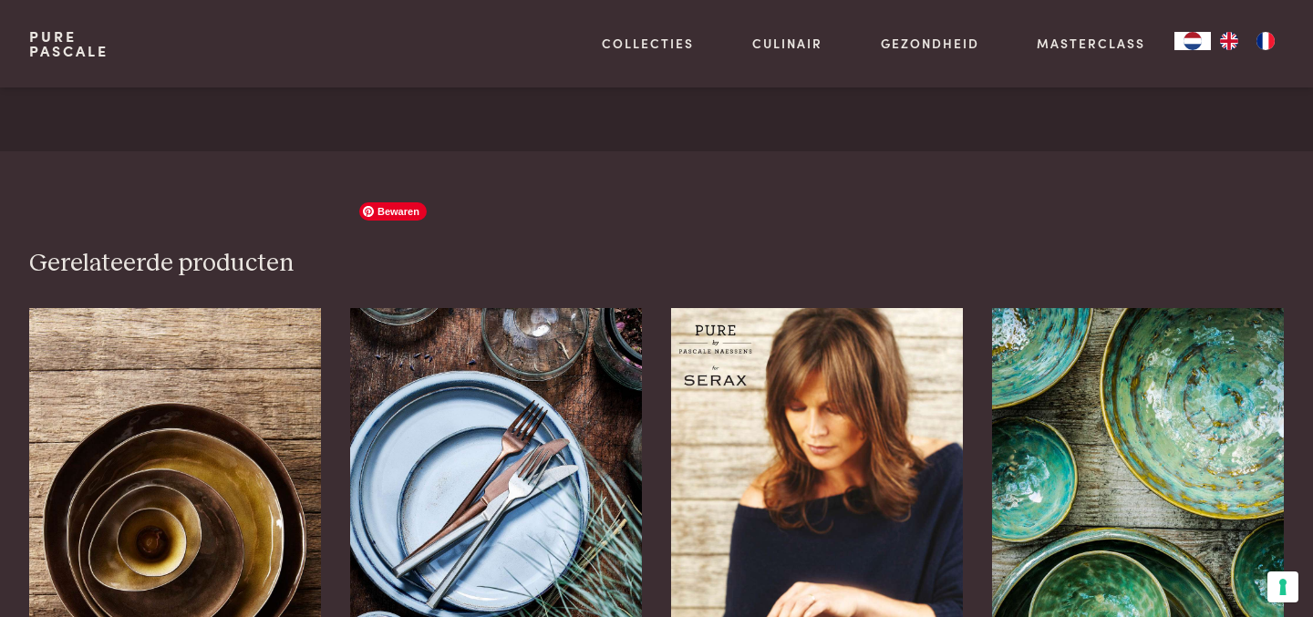
scroll to position [1841, 0]
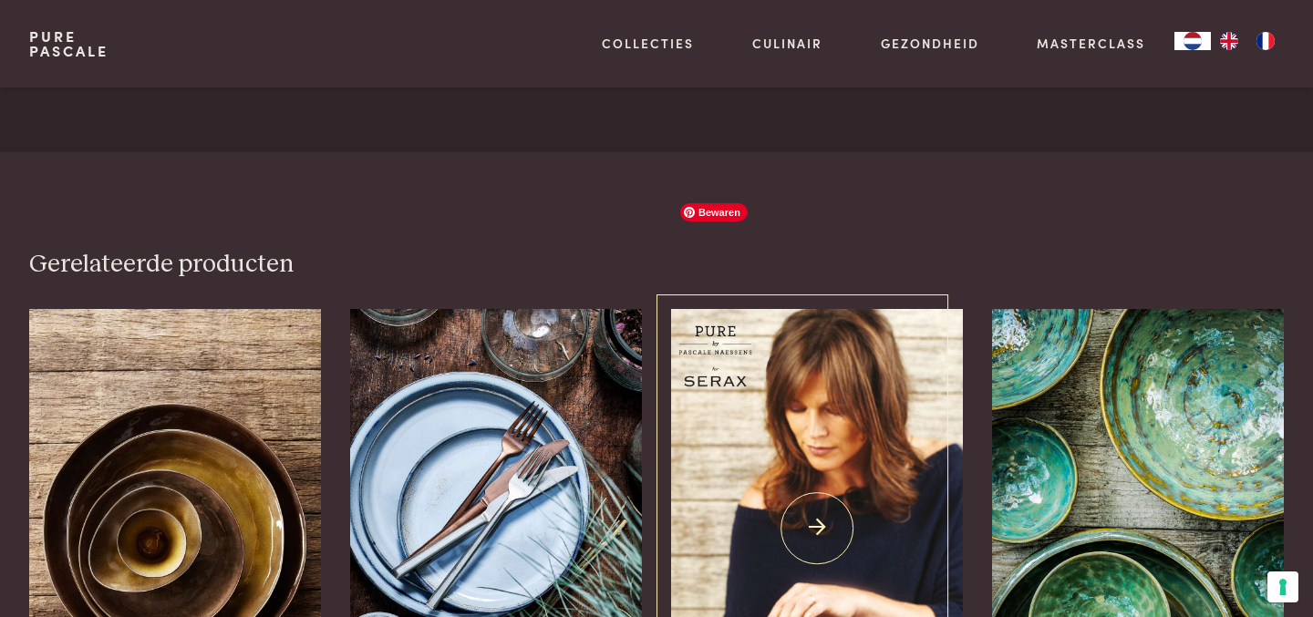
click at [906, 334] on img at bounding box center [817, 528] width 292 height 438
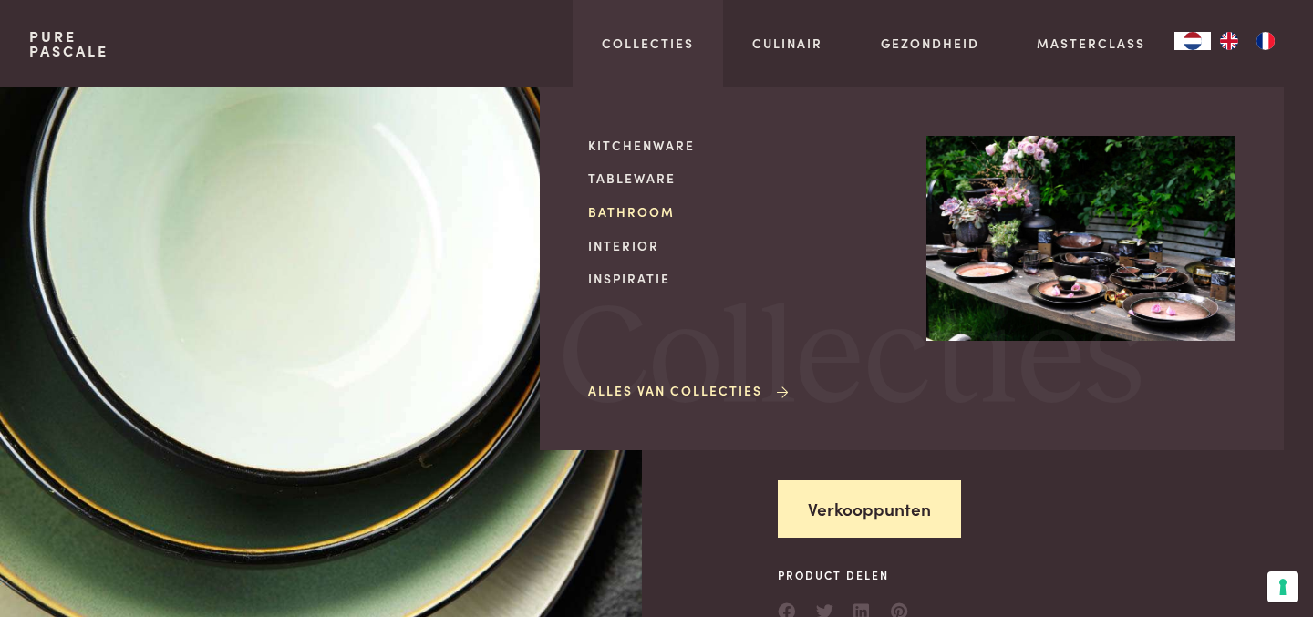
click at [640, 213] on link "Bathroom" at bounding box center [742, 211] width 309 height 19
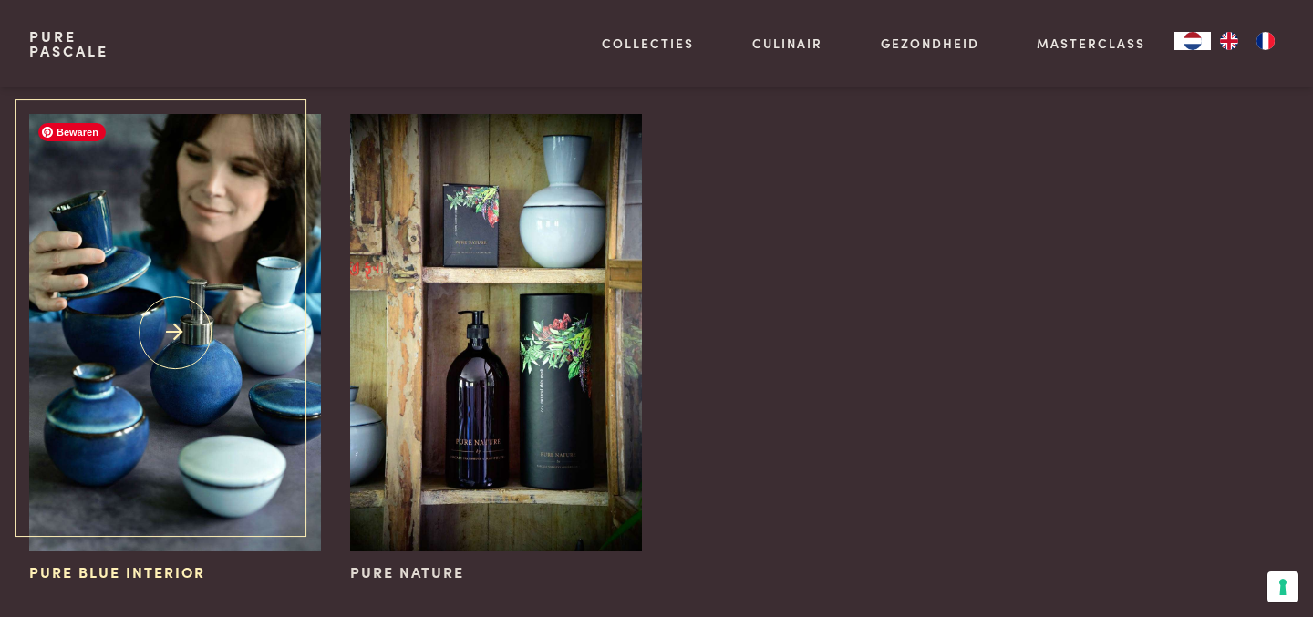
scroll to position [128, 0]
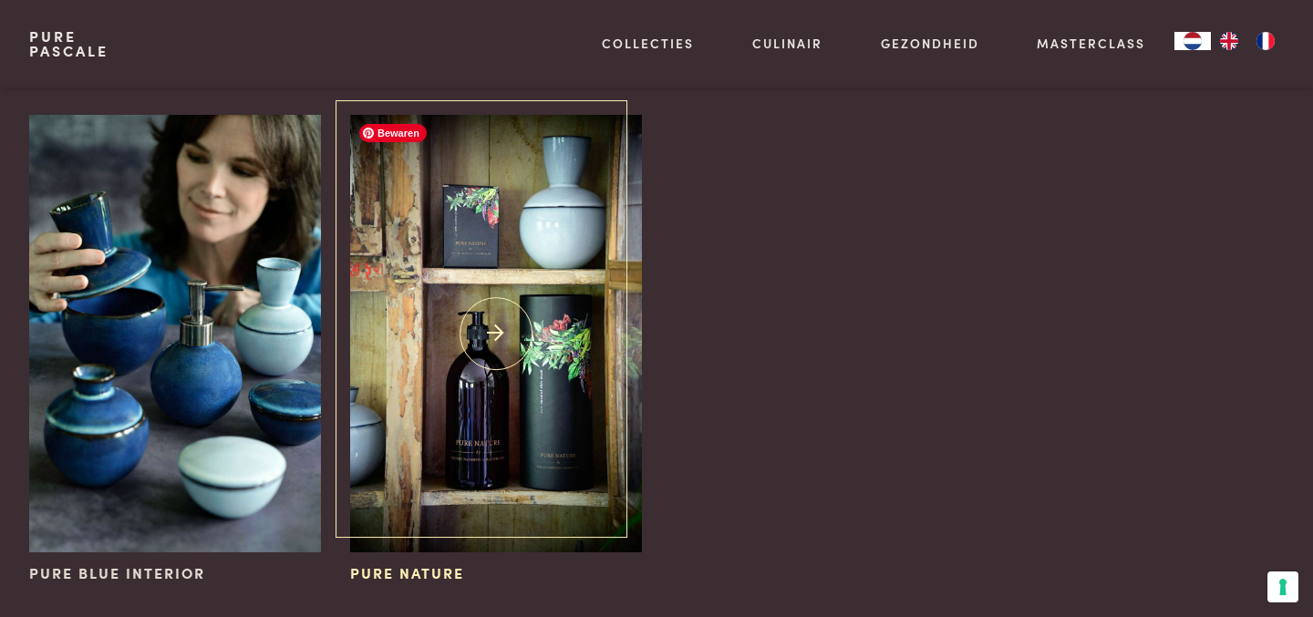
click at [518, 414] on img at bounding box center [496, 334] width 292 height 438
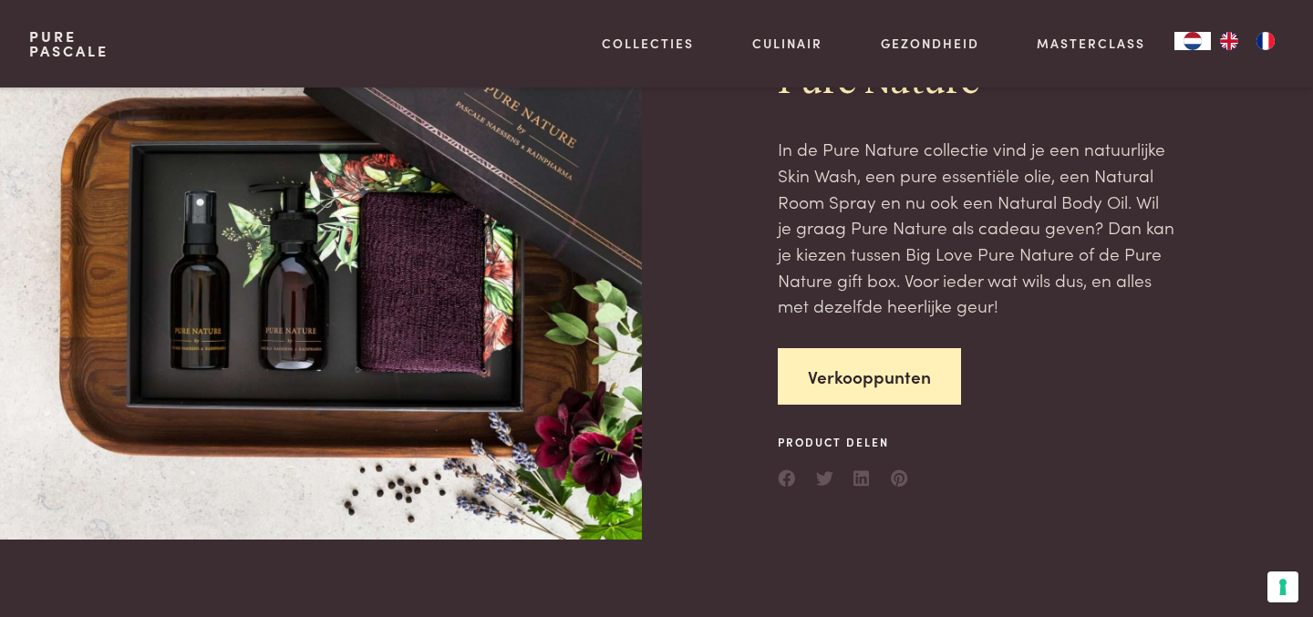
scroll to position [59, 0]
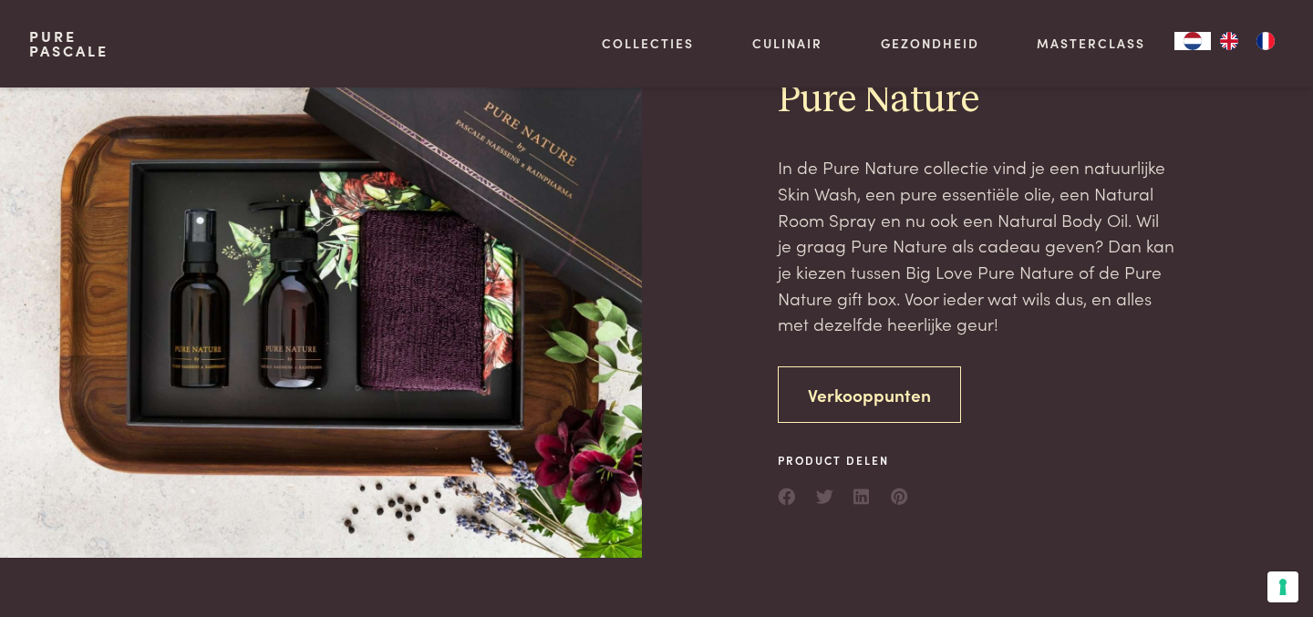
click at [891, 398] on link "Verkooppunten" at bounding box center [869, 395] width 183 height 57
